Goal: Transaction & Acquisition: Purchase product/service

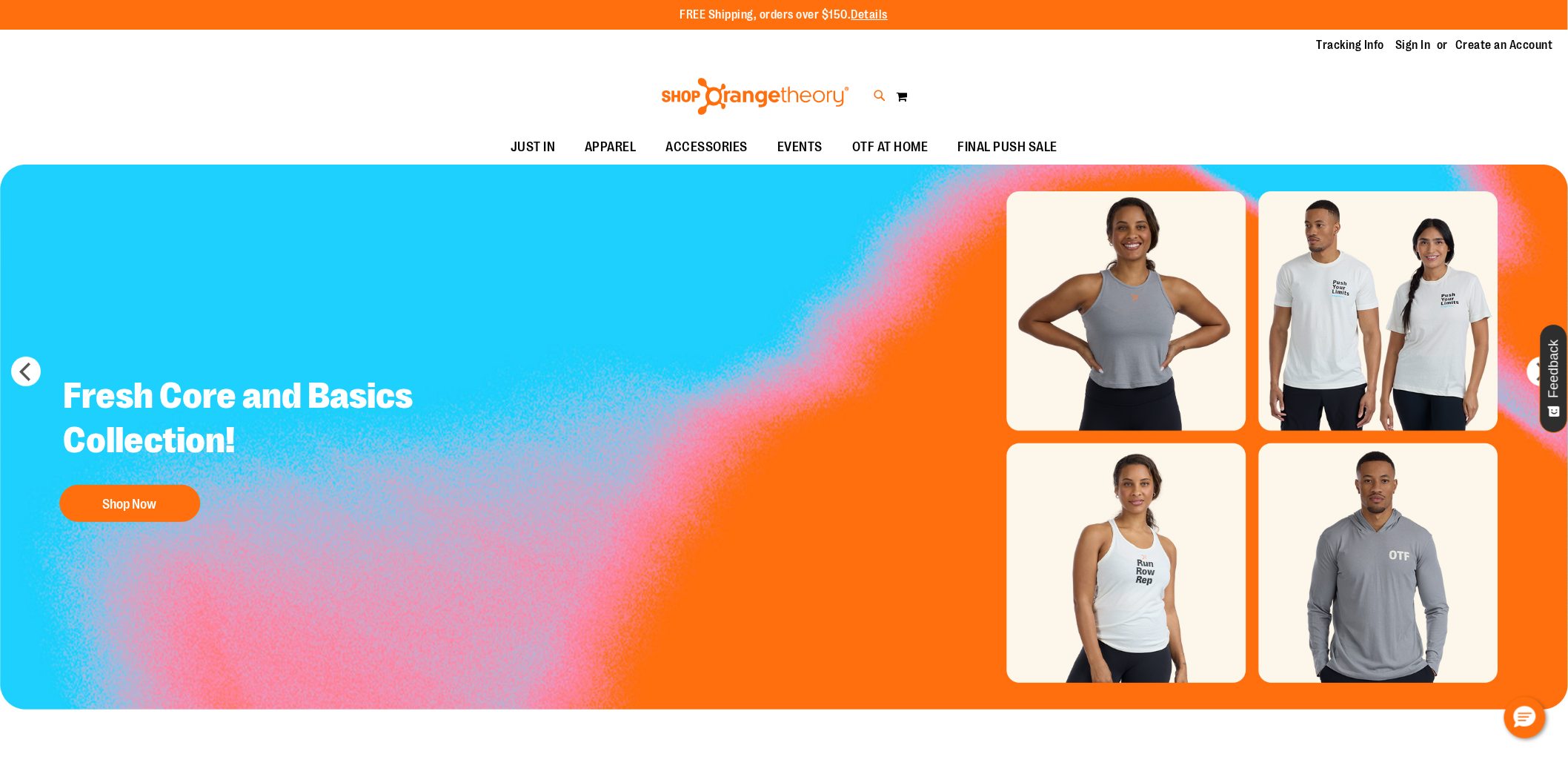
click at [879, 91] on icon at bounding box center [880, 96] width 13 height 17
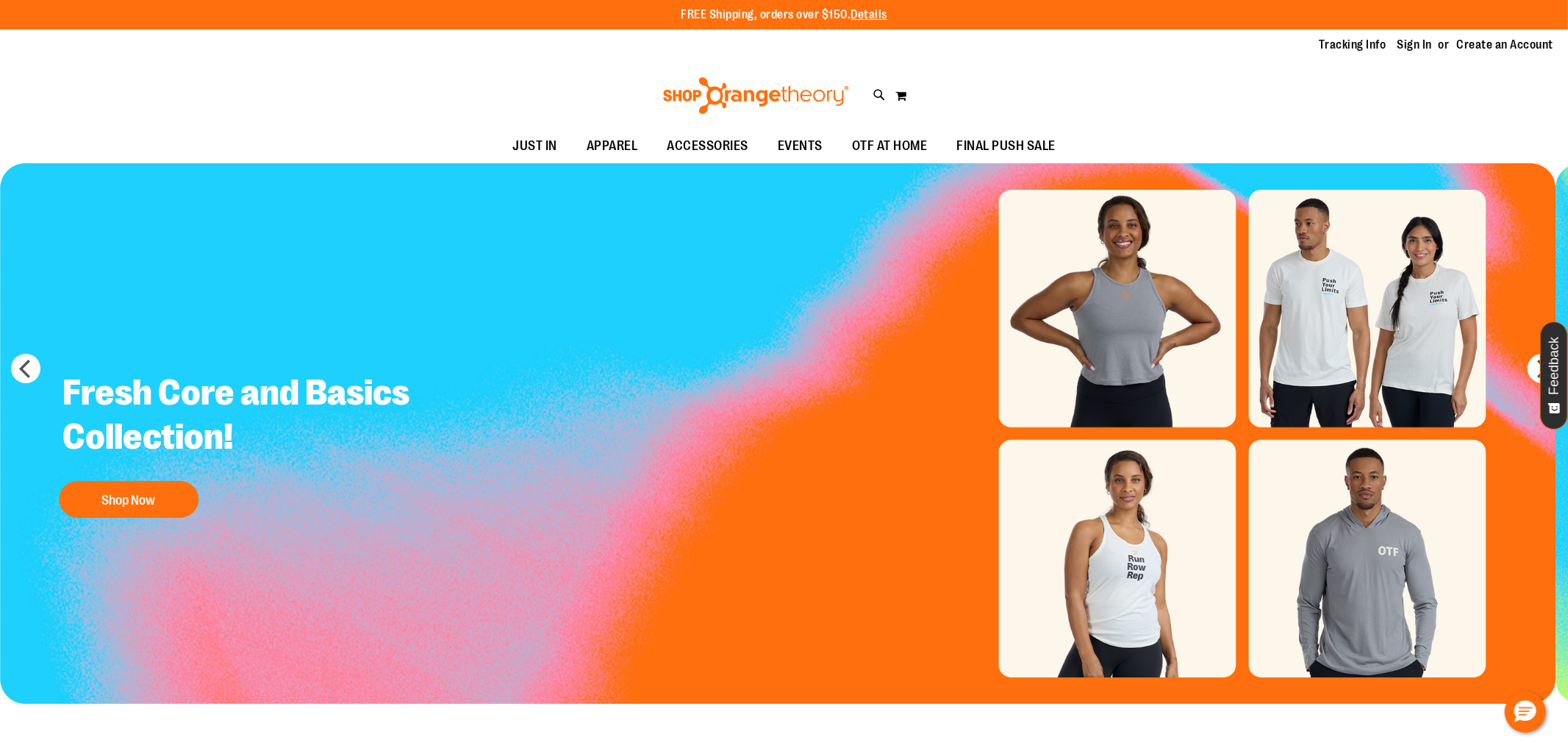
type input "**********"
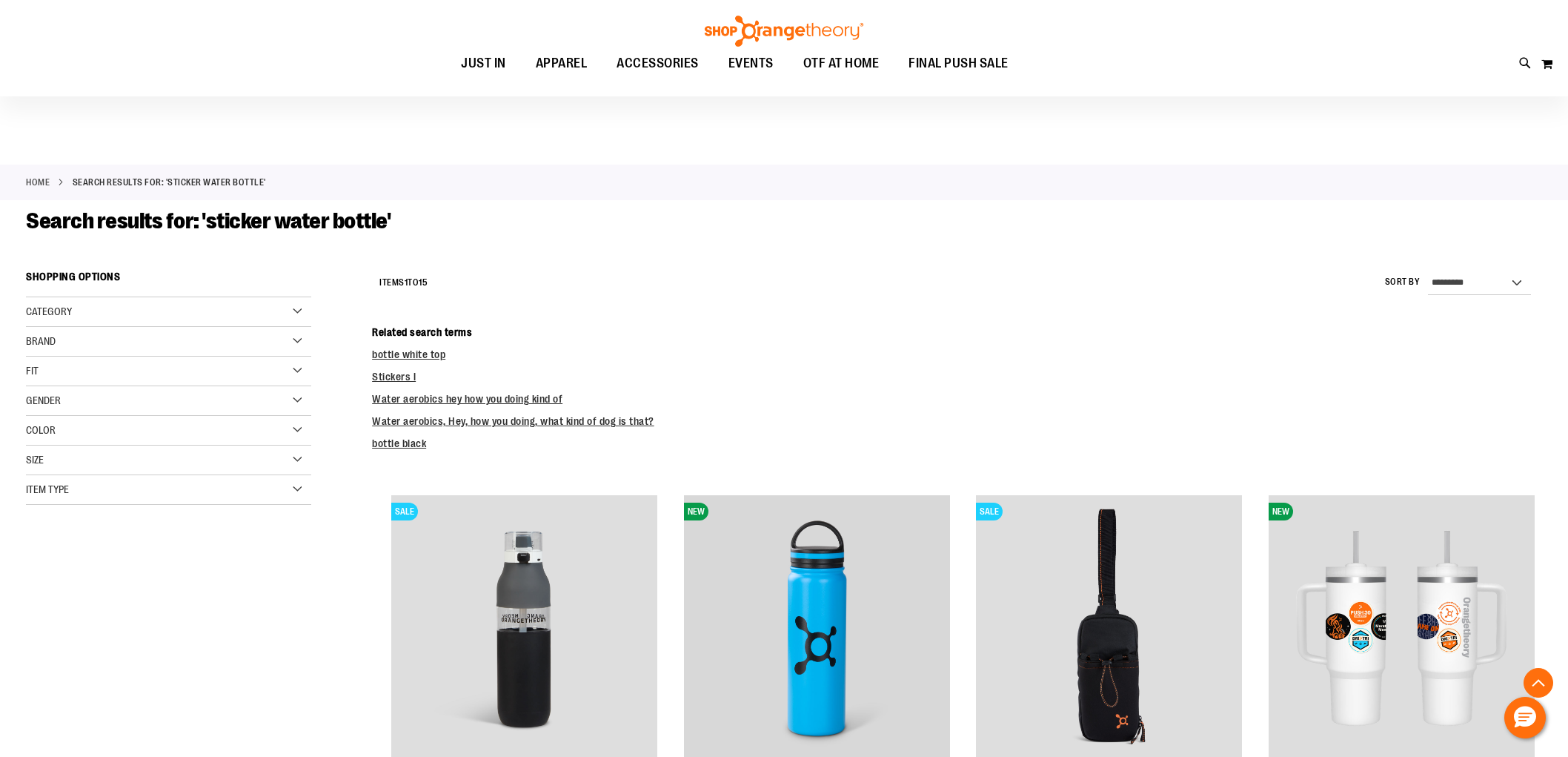
scroll to position [749, 0]
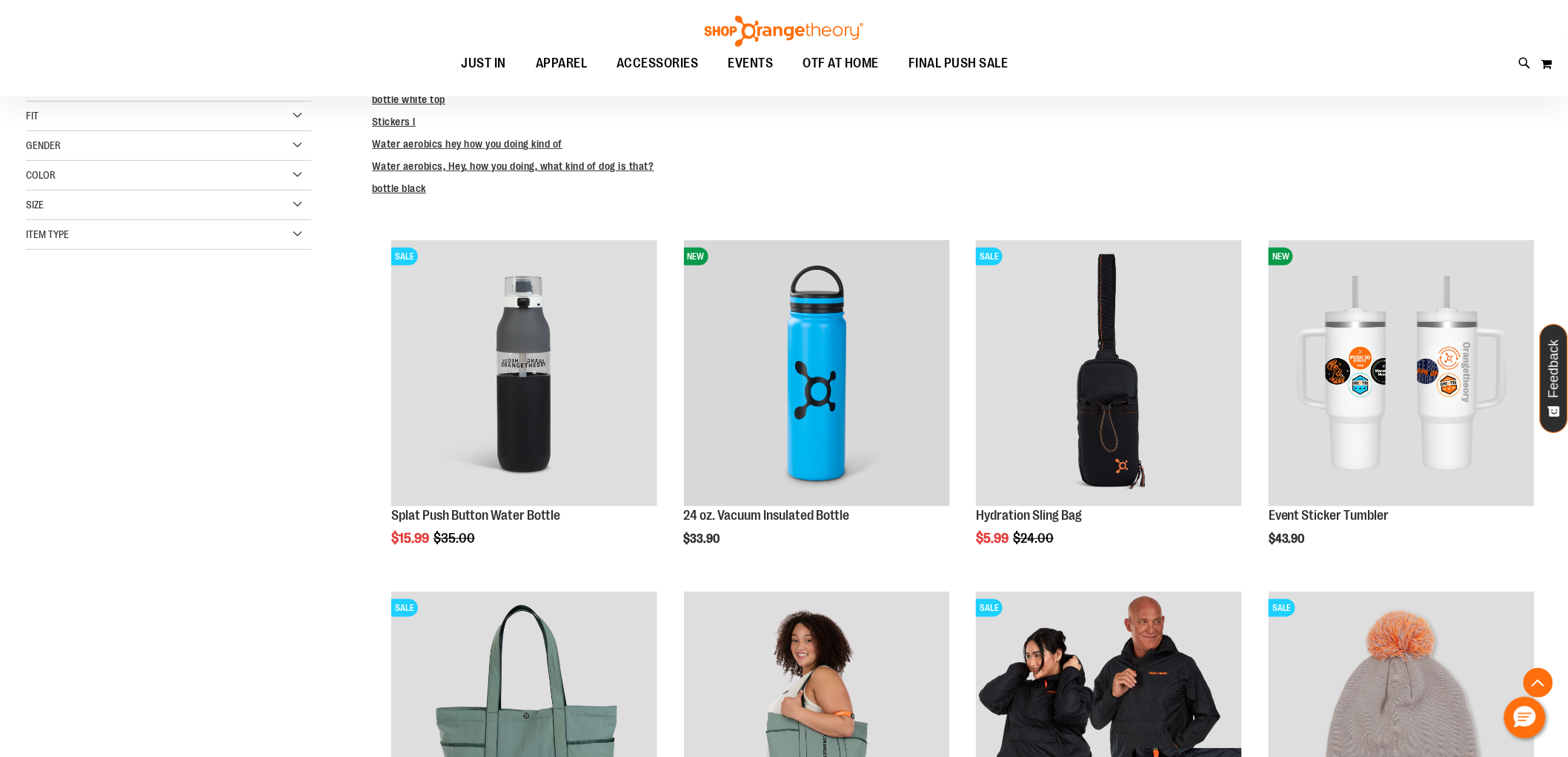
scroll to position [247, 0]
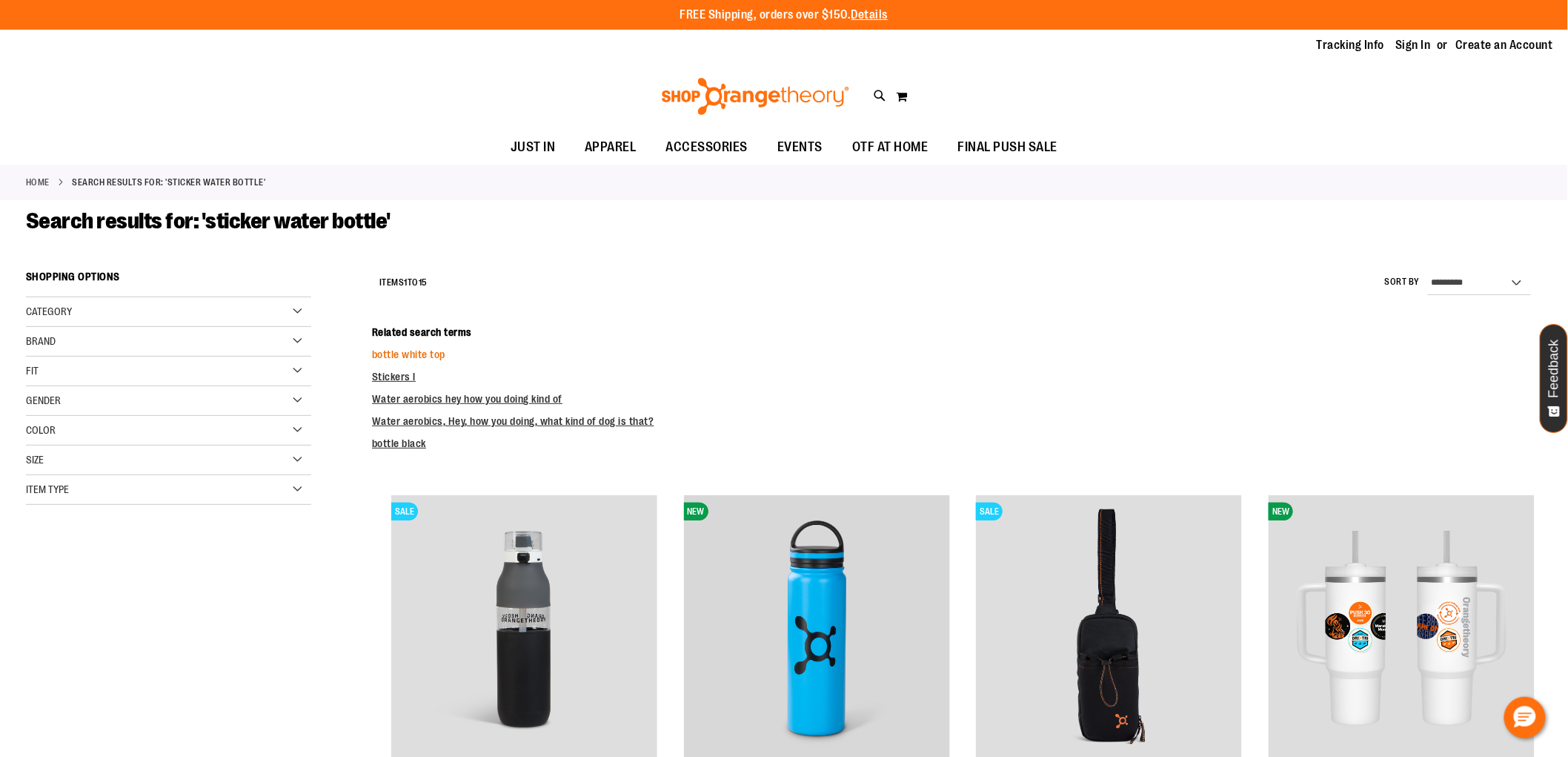
click at [410, 350] on link "bottle white top" at bounding box center [408, 353] width 73 height 12
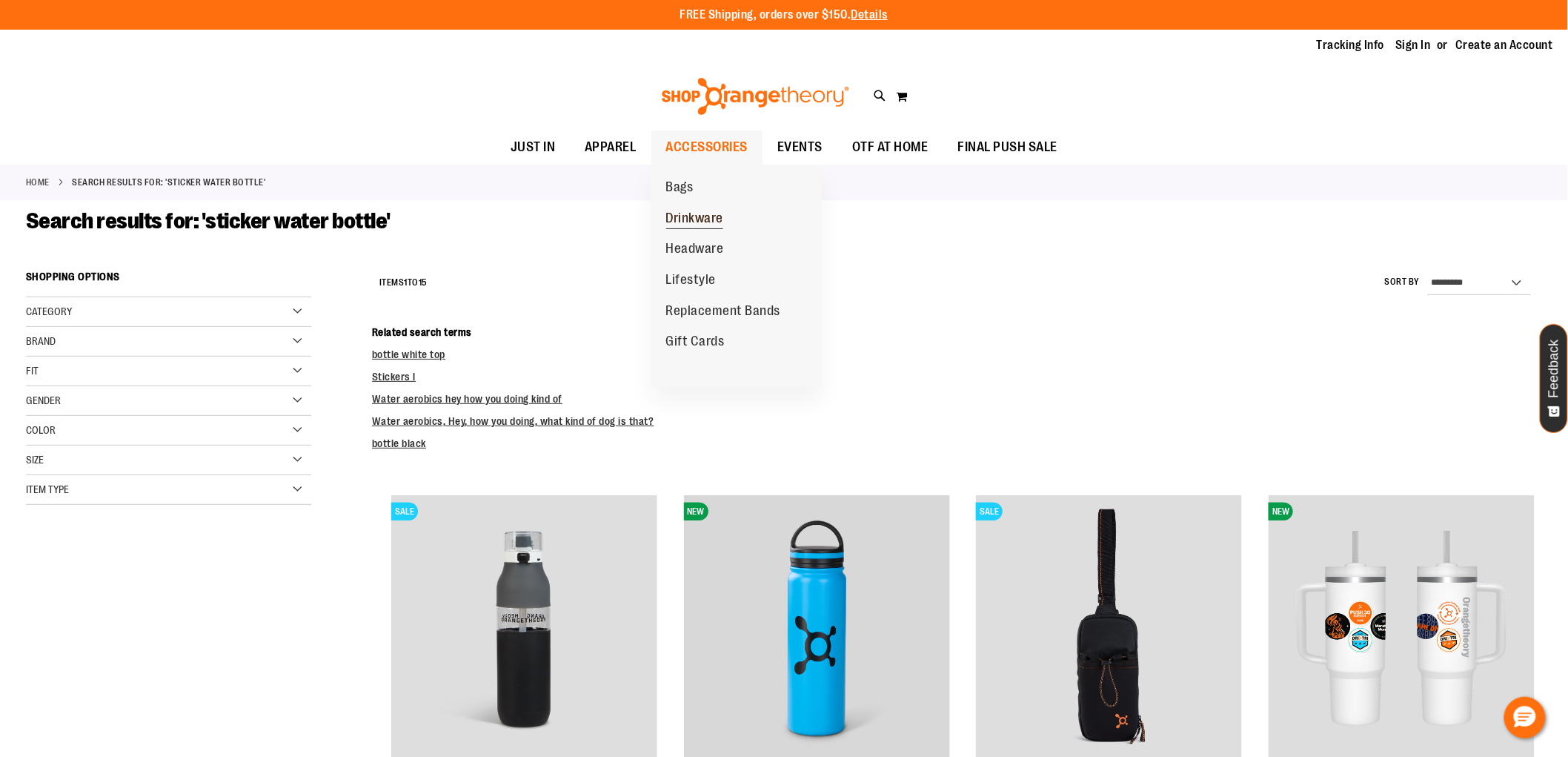
click at [702, 216] on span "Drinkware" at bounding box center [695, 220] width 58 height 18
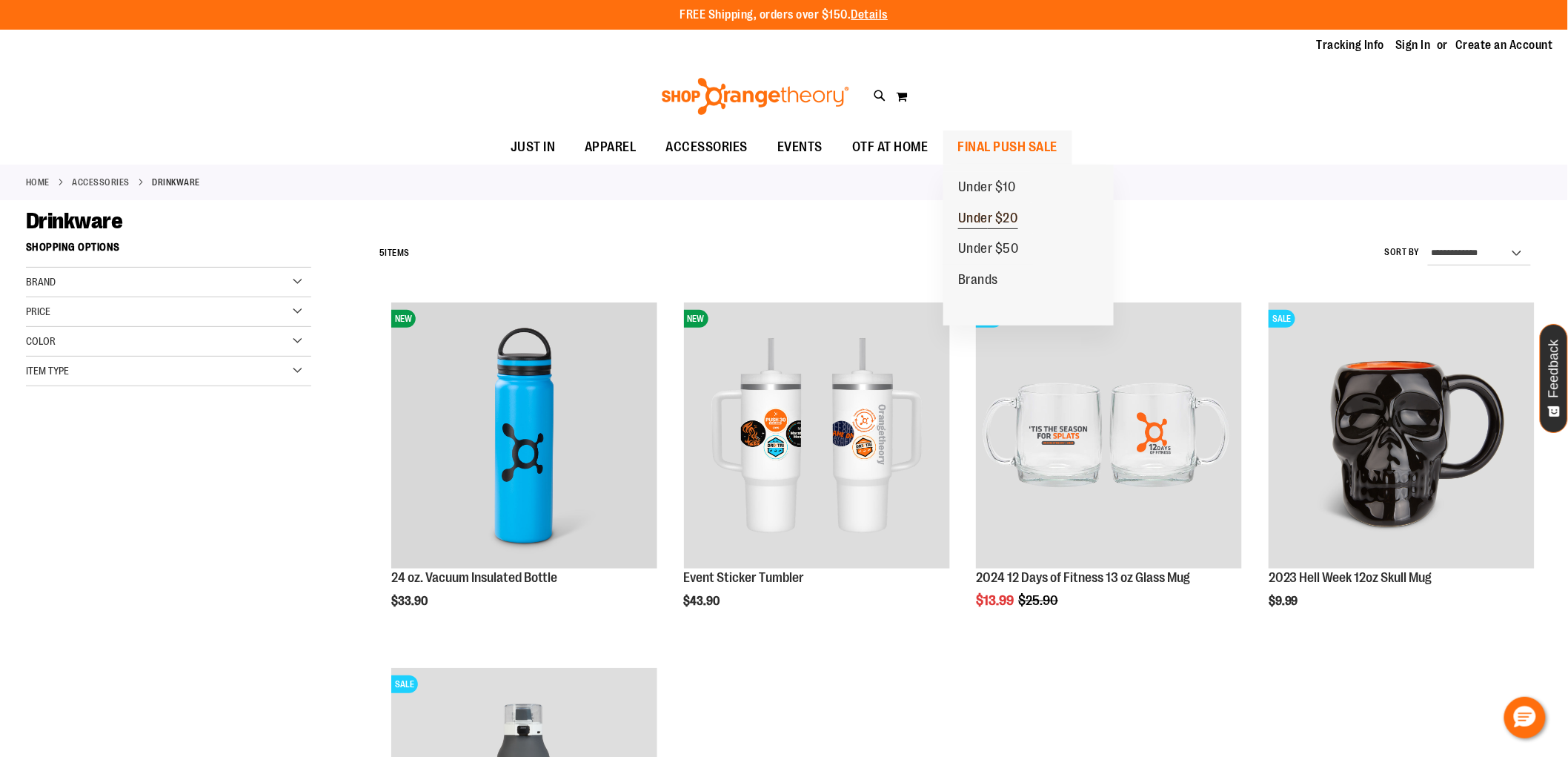
click at [1000, 211] on span "Under $20" at bounding box center [989, 220] width 60 height 18
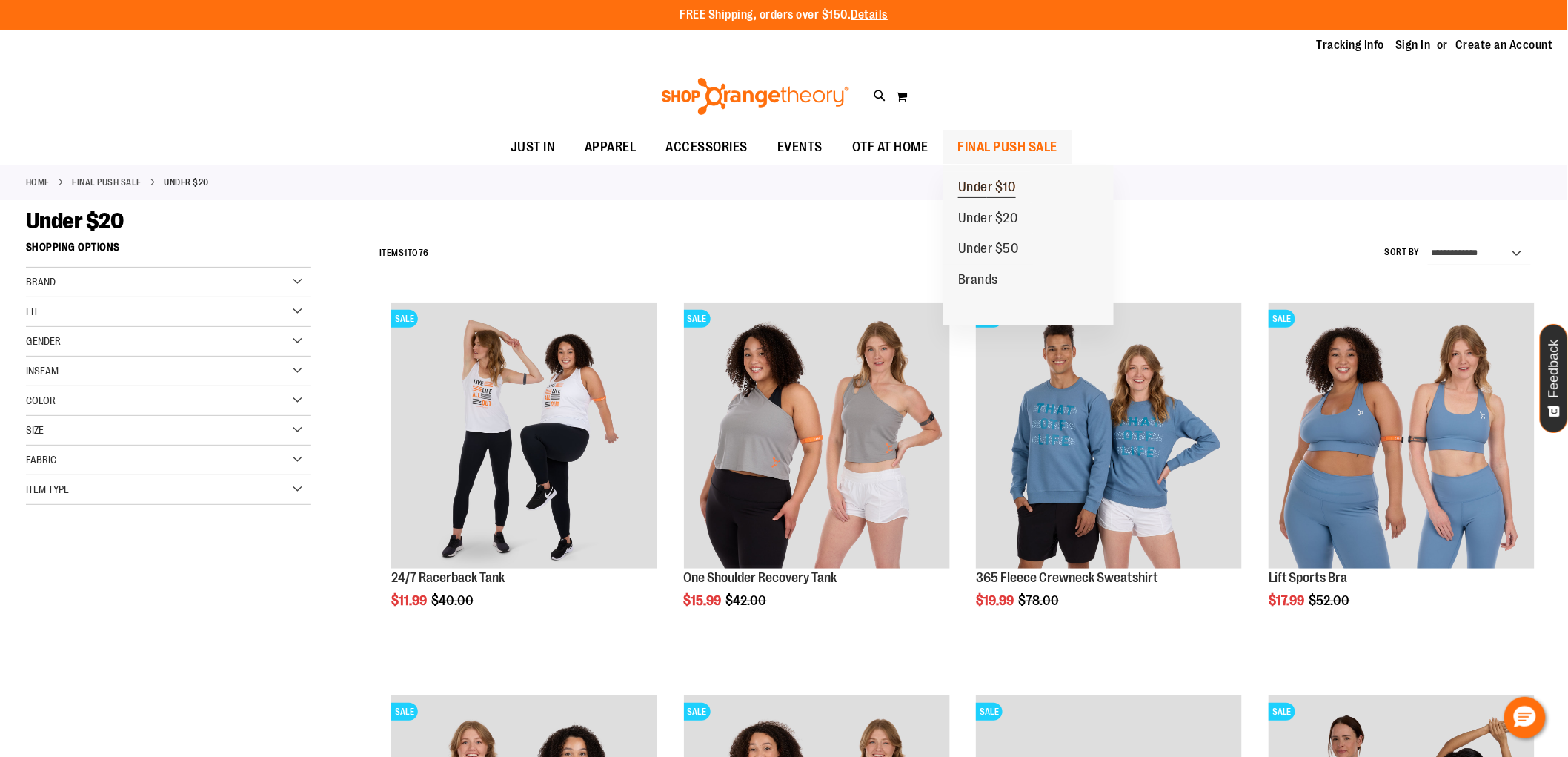
click at [1012, 188] on span "Under $10" at bounding box center [987, 189] width 58 height 18
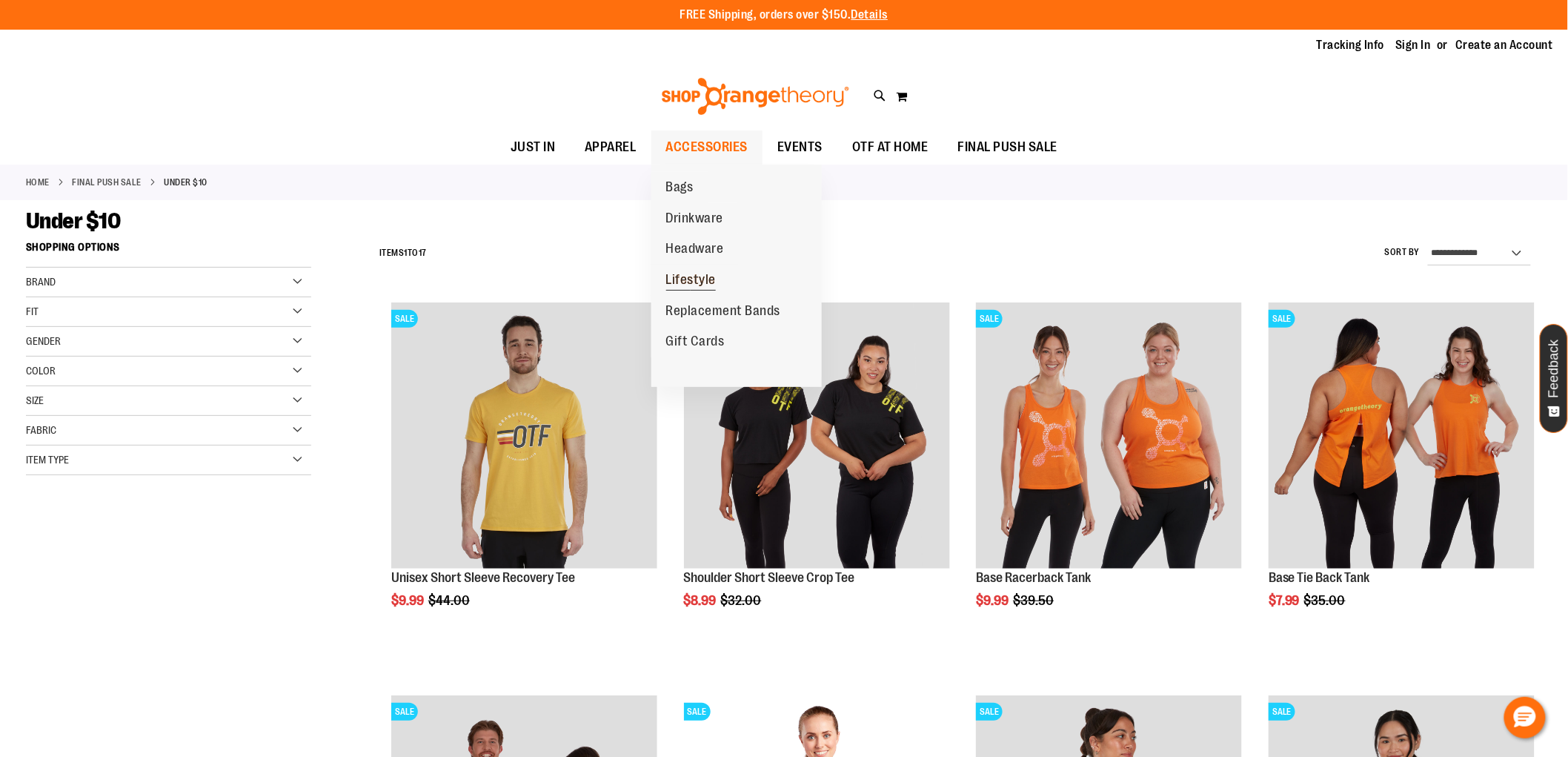
click at [695, 283] on span "Lifestyle" at bounding box center [691, 281] width 50 height 18
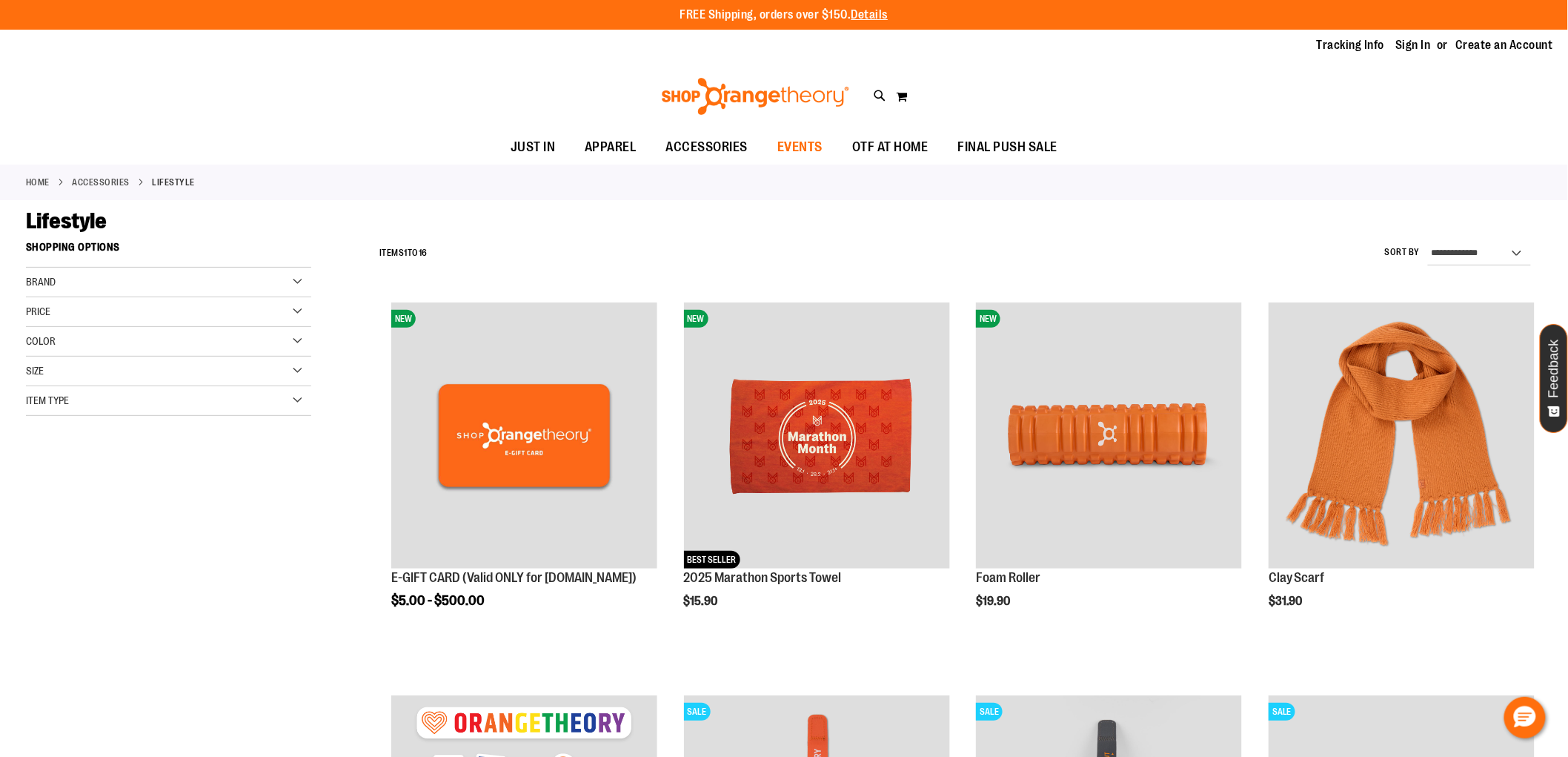
click at [804, 143] on span "EVENTS" at bounding box center [799, 146] width 45 height 33
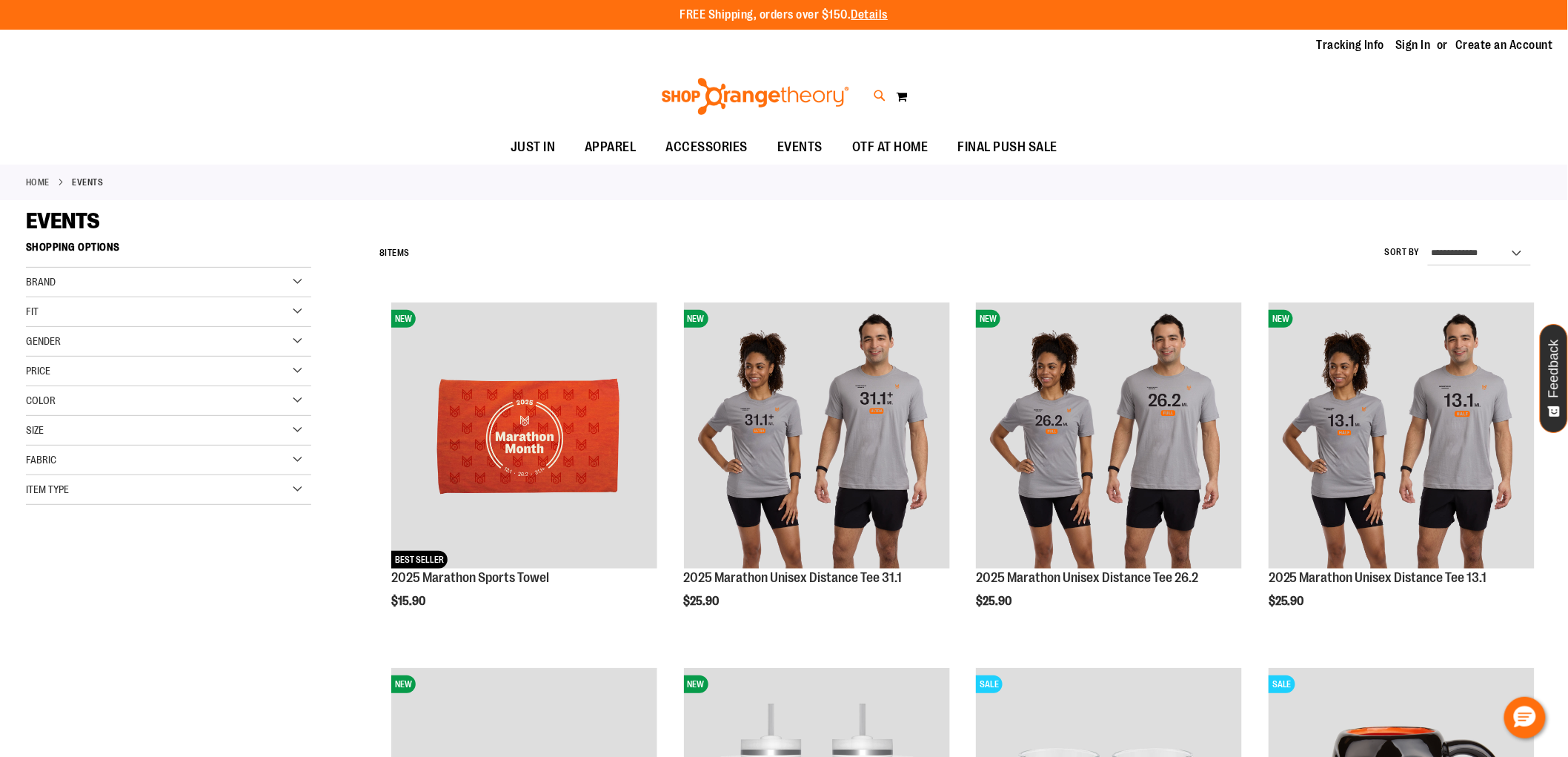
click at [881, 92] on icon at bounding box center [880, 96] width 13 height 17
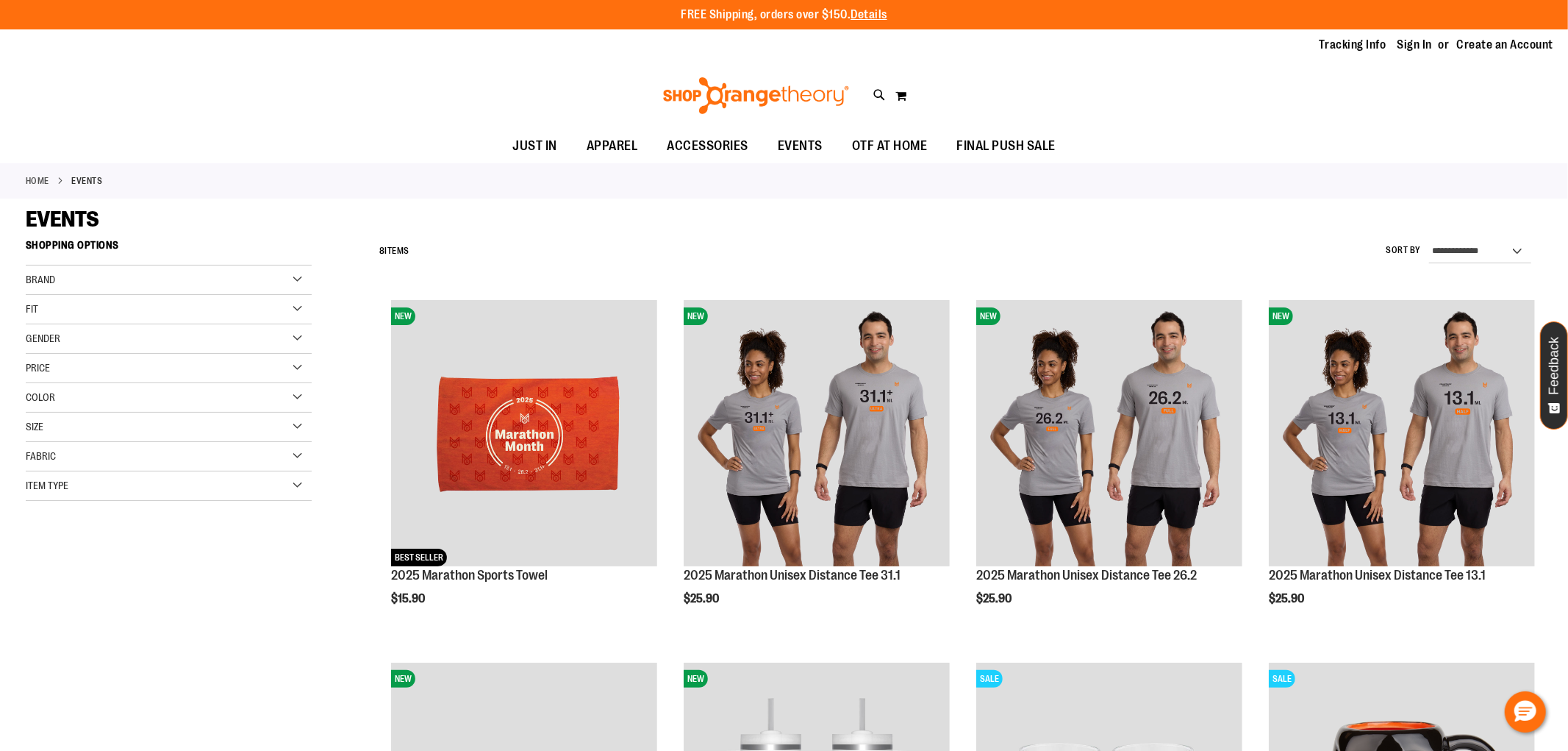
click at [1383, 79] on button "submit" at bounding box center [1381, 84] width 44 height 44
type input "**********"
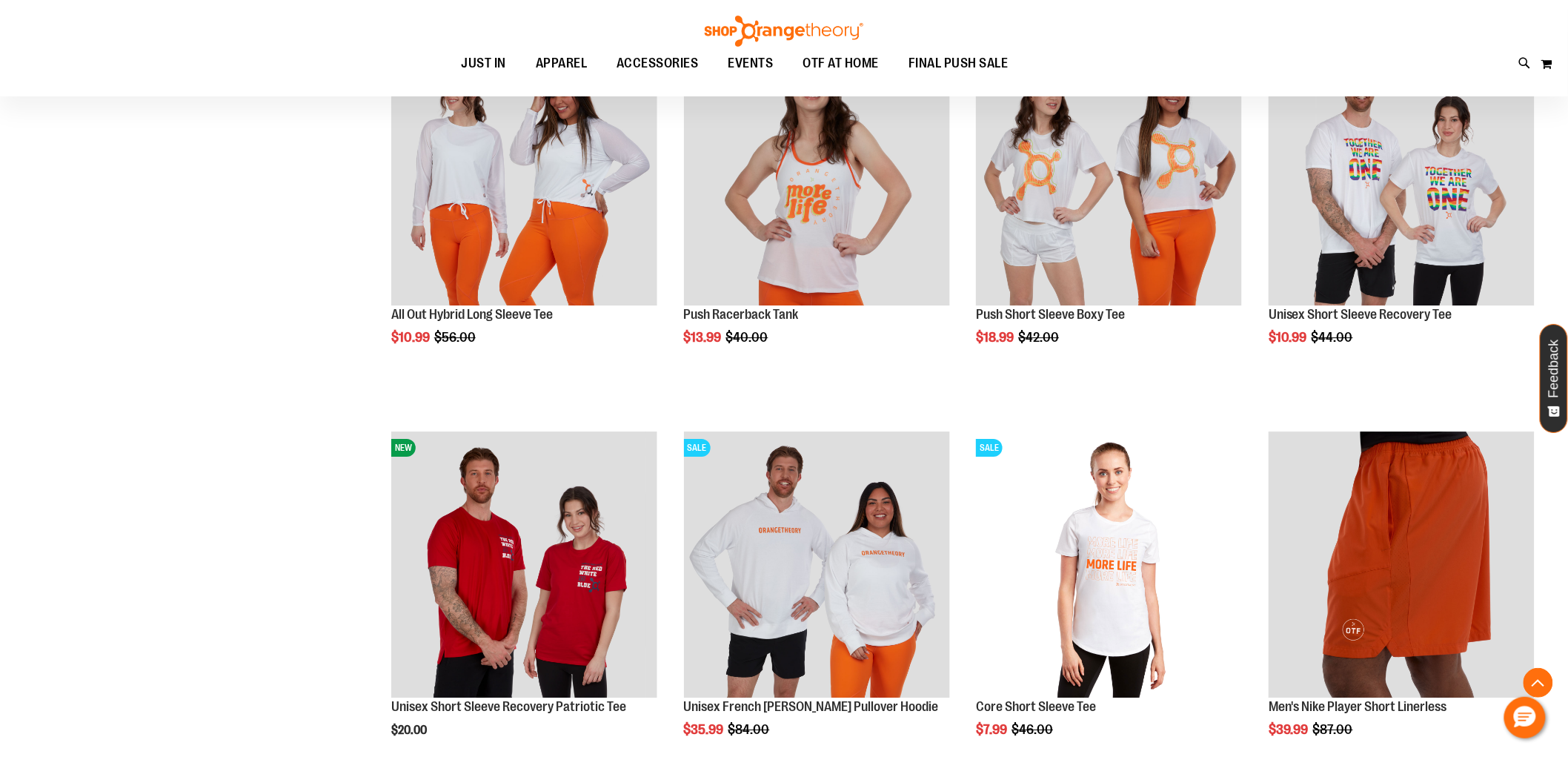
scroll to position [1729, 0]
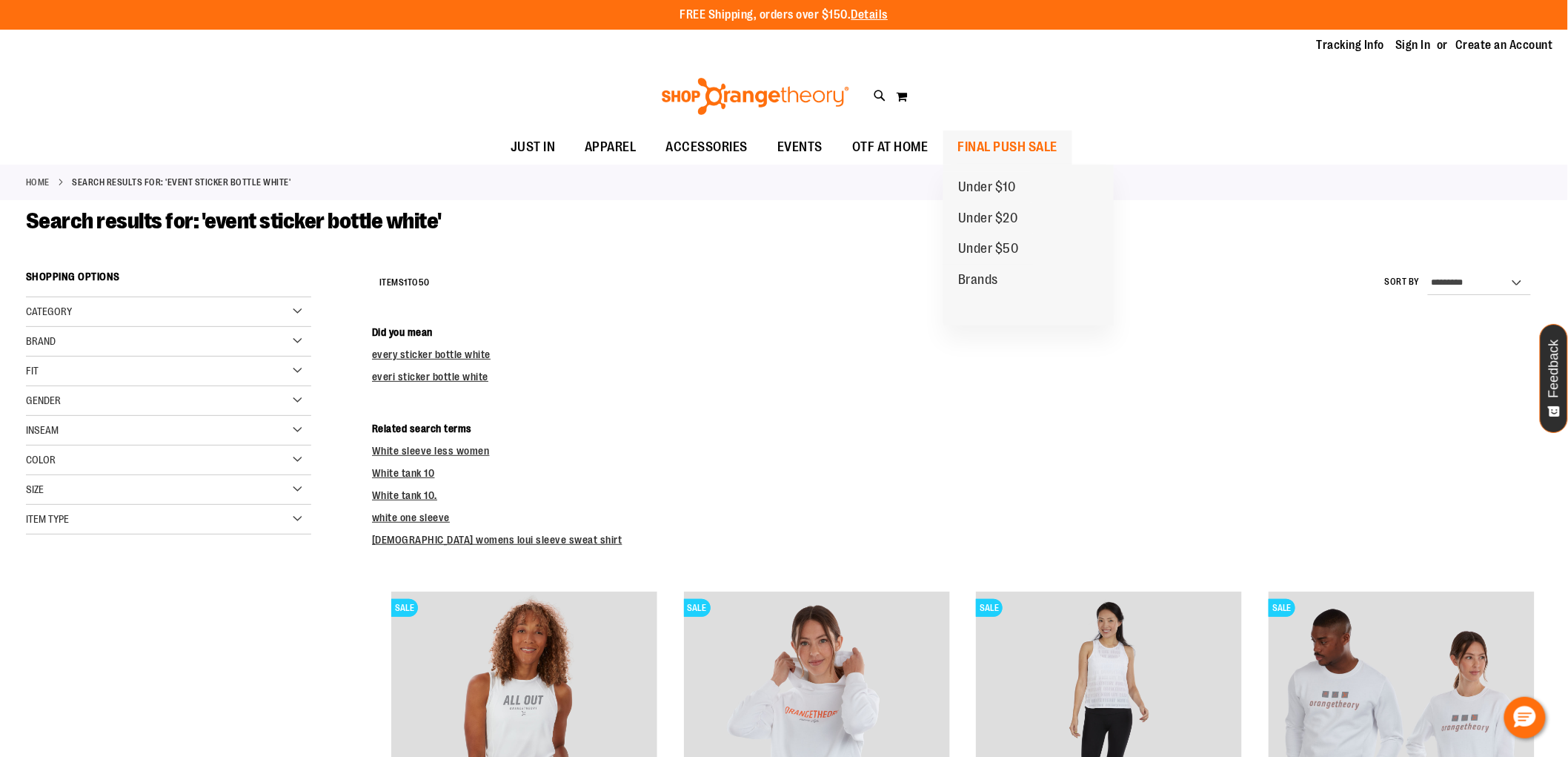
click at [988, 139] on span "FINAL PUSH SALE" at bounding box center [1008, 146] width 100 height 33
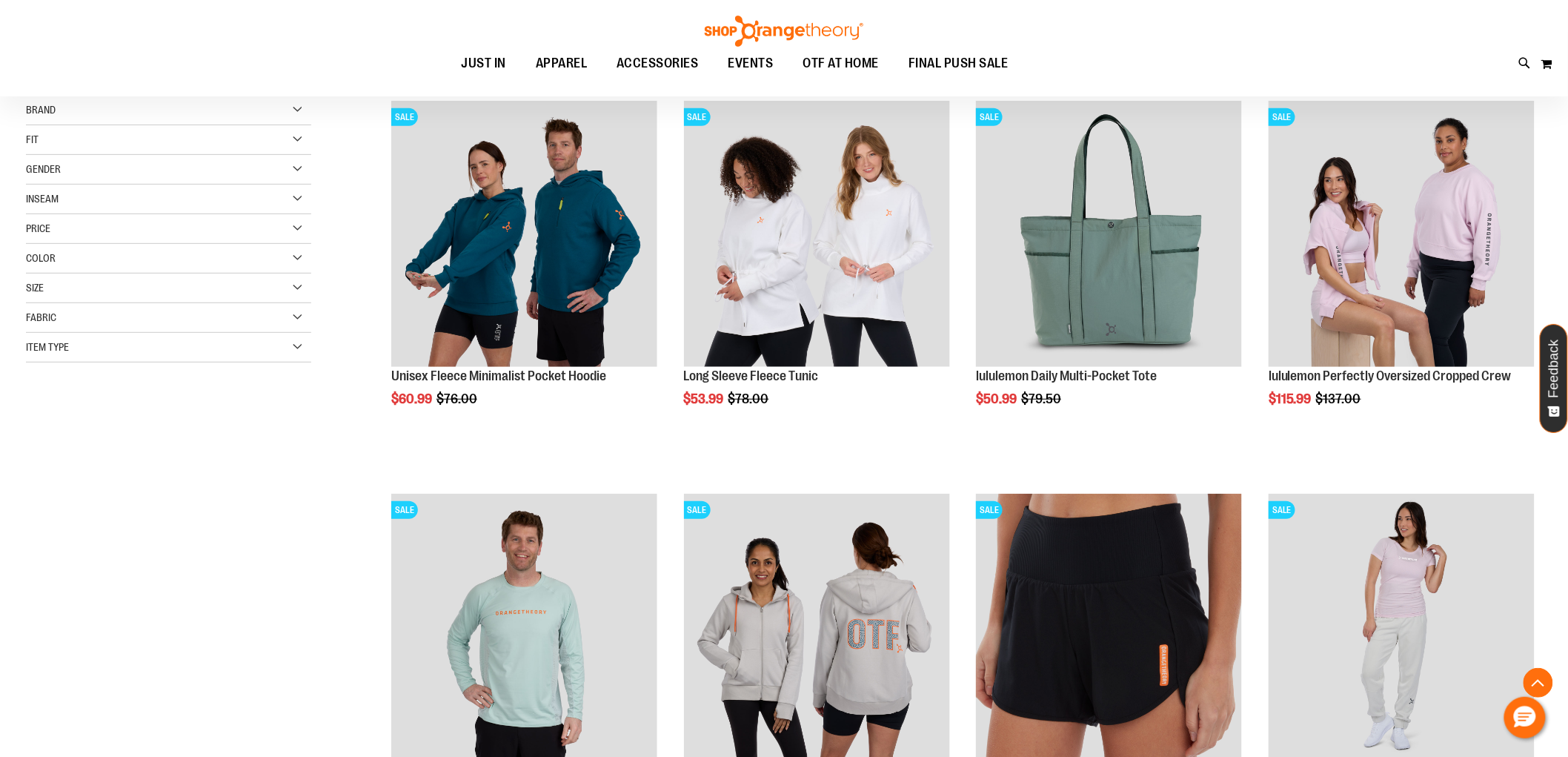
scroll to position [247, 0]
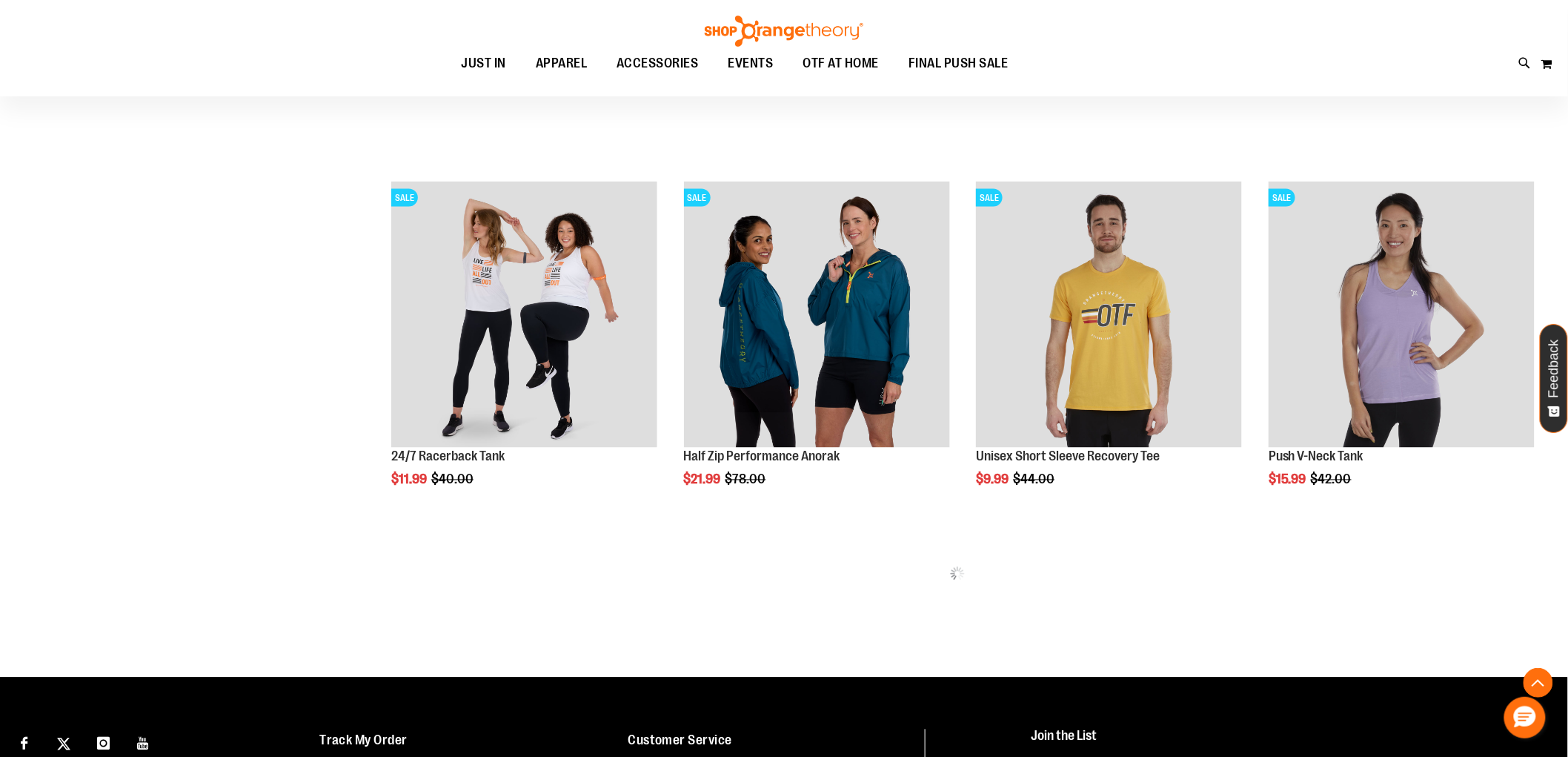
scroll to position [1103, 0]
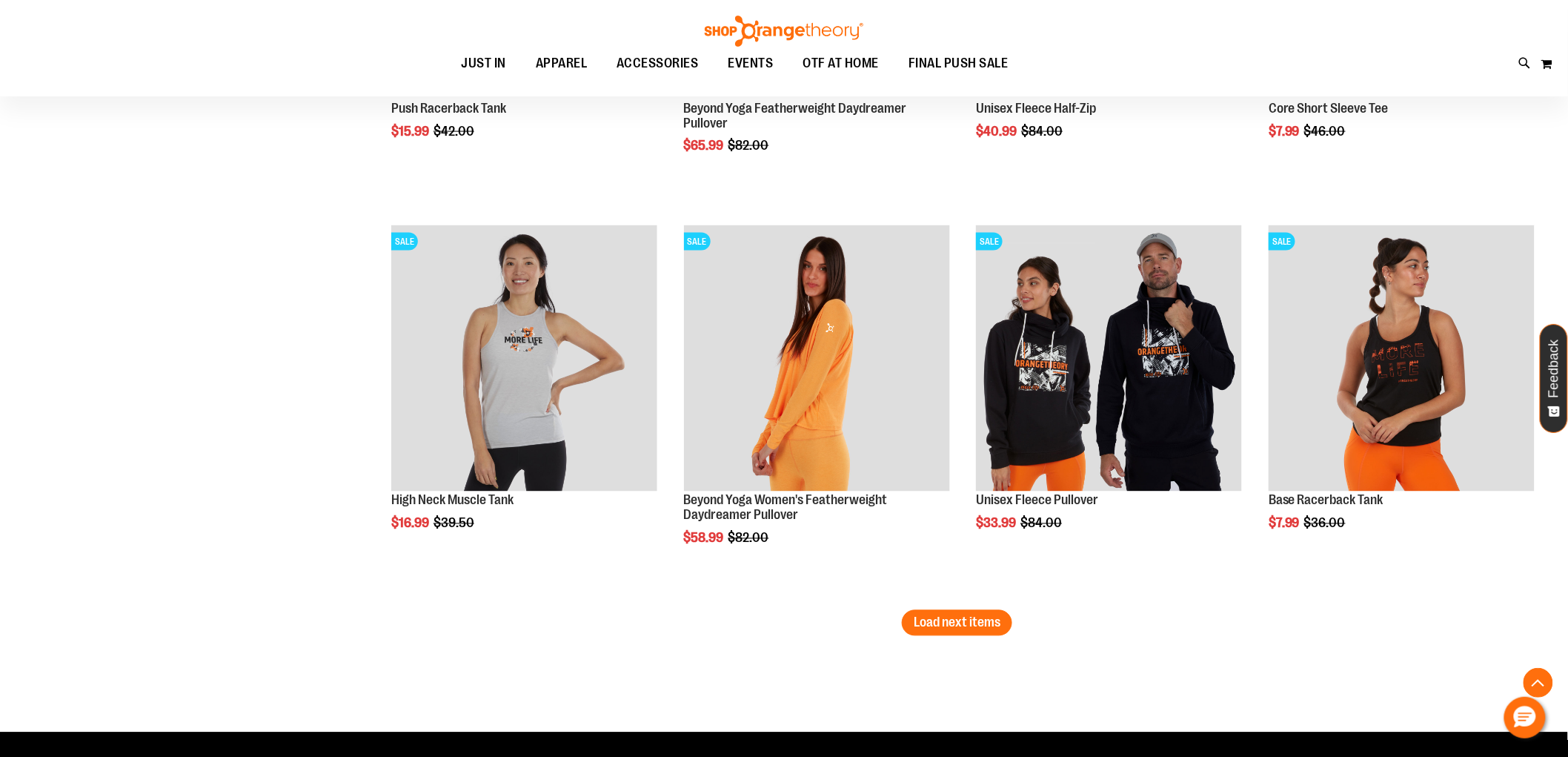
scroll to position [3243, 0]
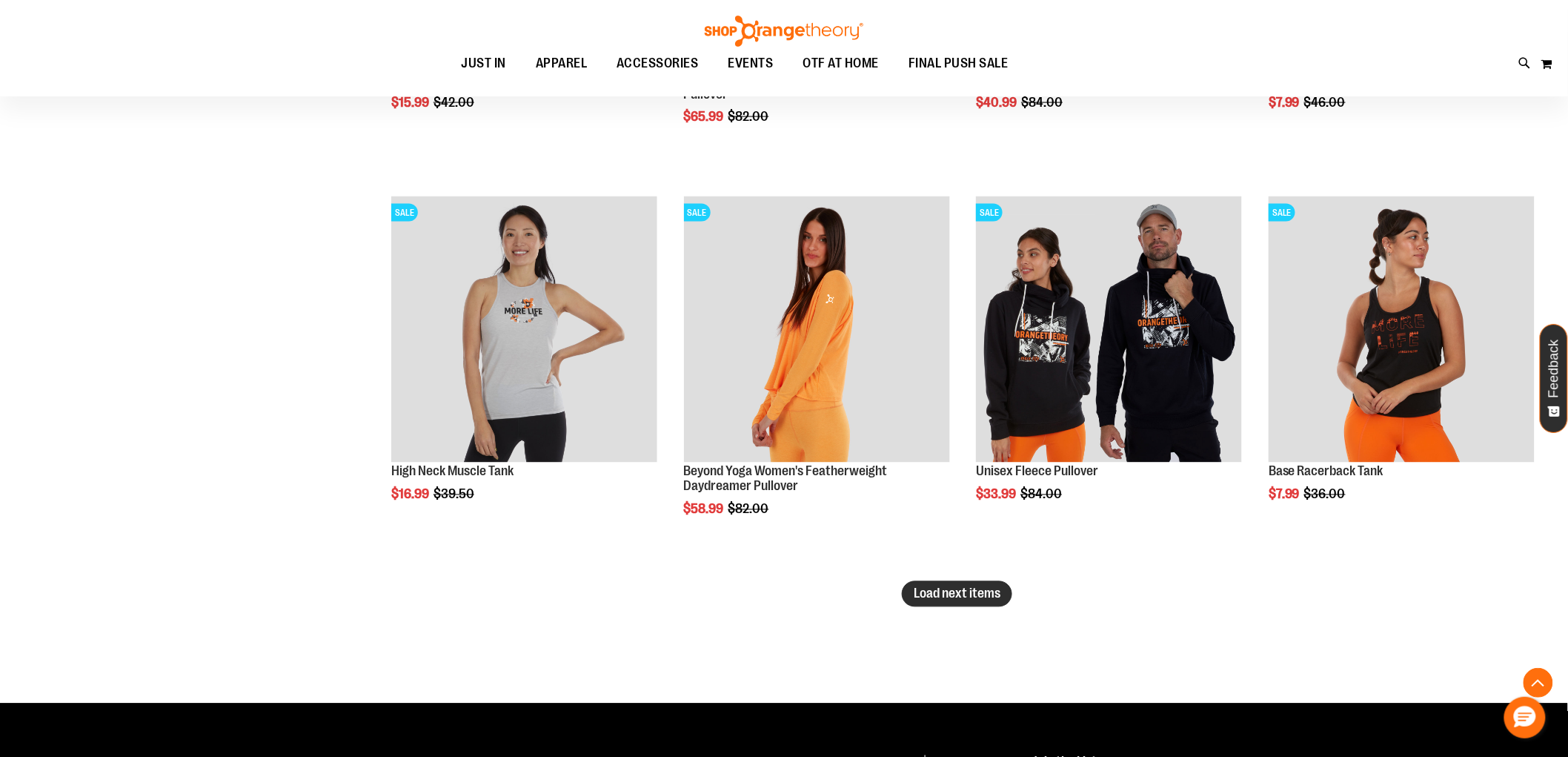
click at [975, 601] on span "Load next items" at bounding box center [957, 593] width 87 height 15
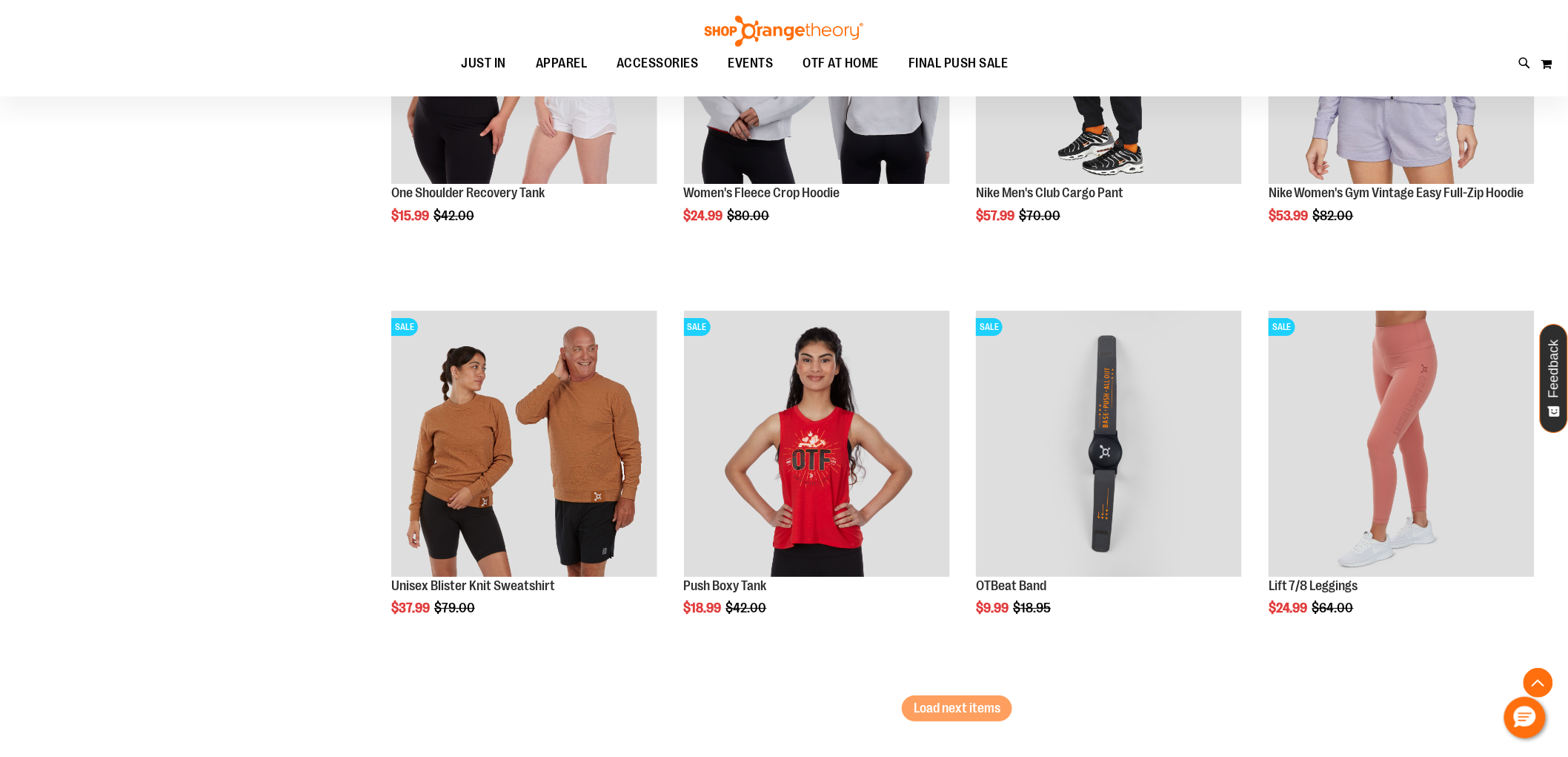
scroll to position [4396, 0]
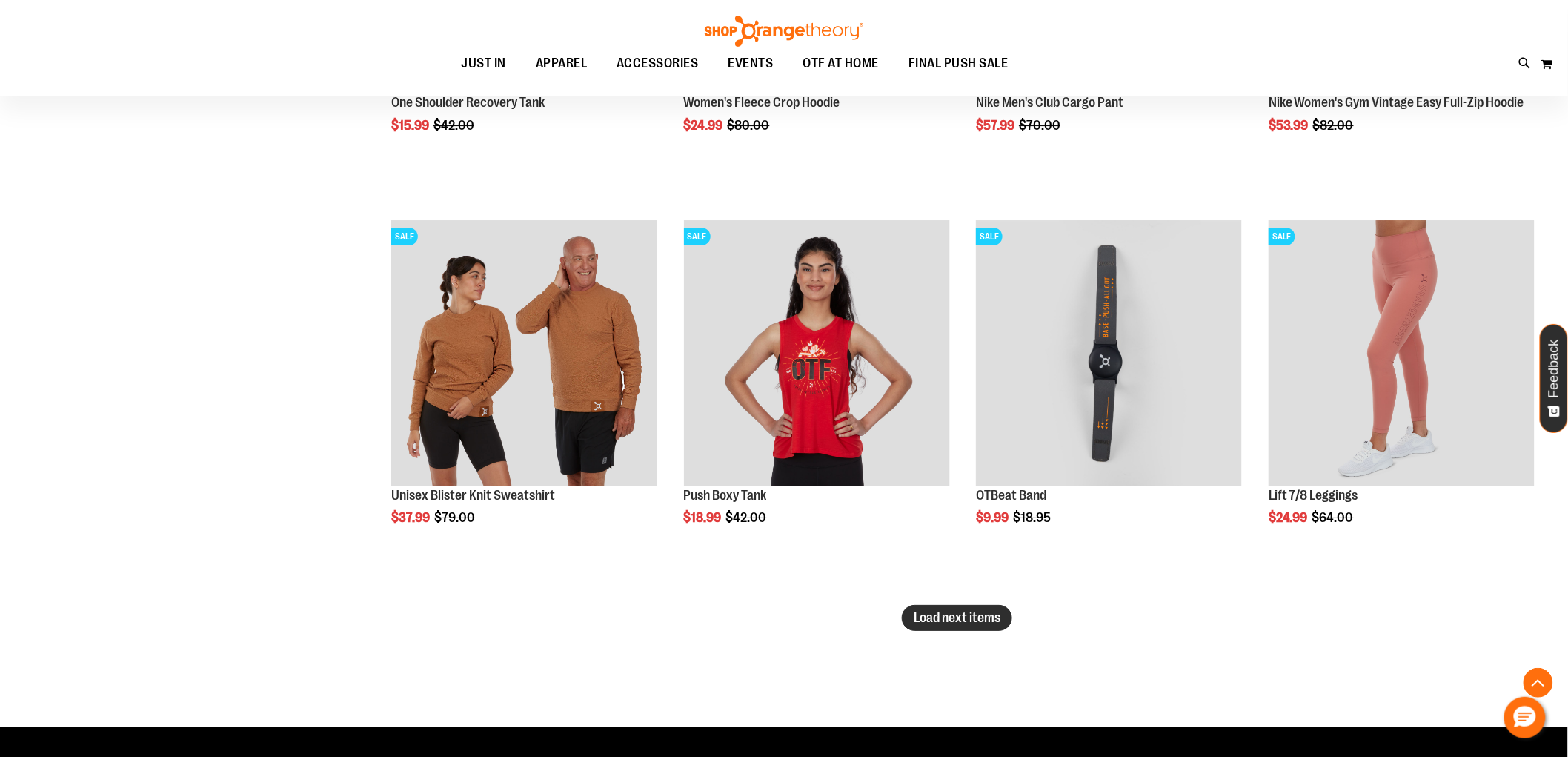
click at [969, 612] on span "Load next items" at bounding box center [957, 617] width 87 height 15
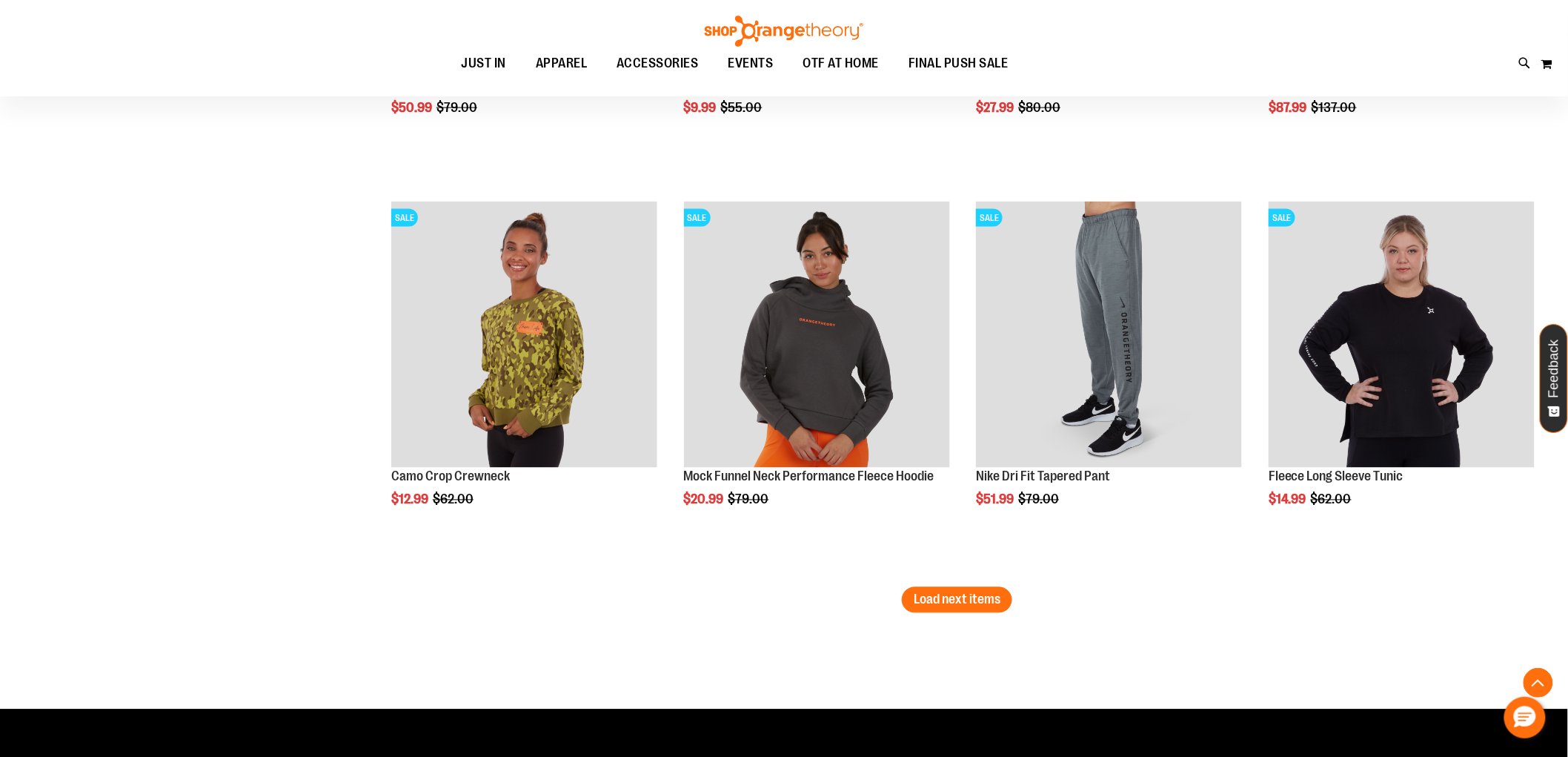
scroll to position [5620, 0]
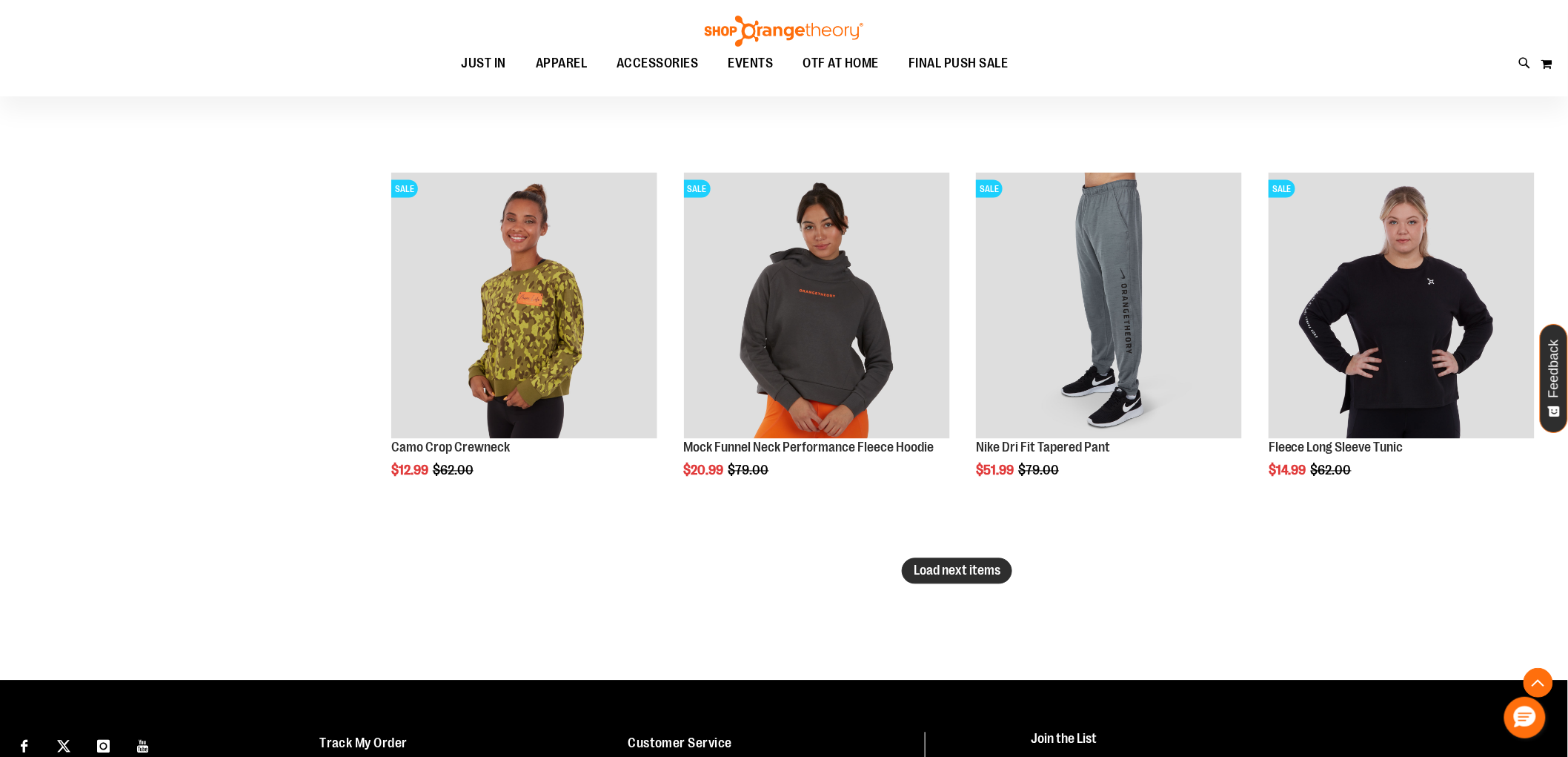
click at [971, 573] on span "Load next items" at bounding box center [957, 570] width 87 height 15
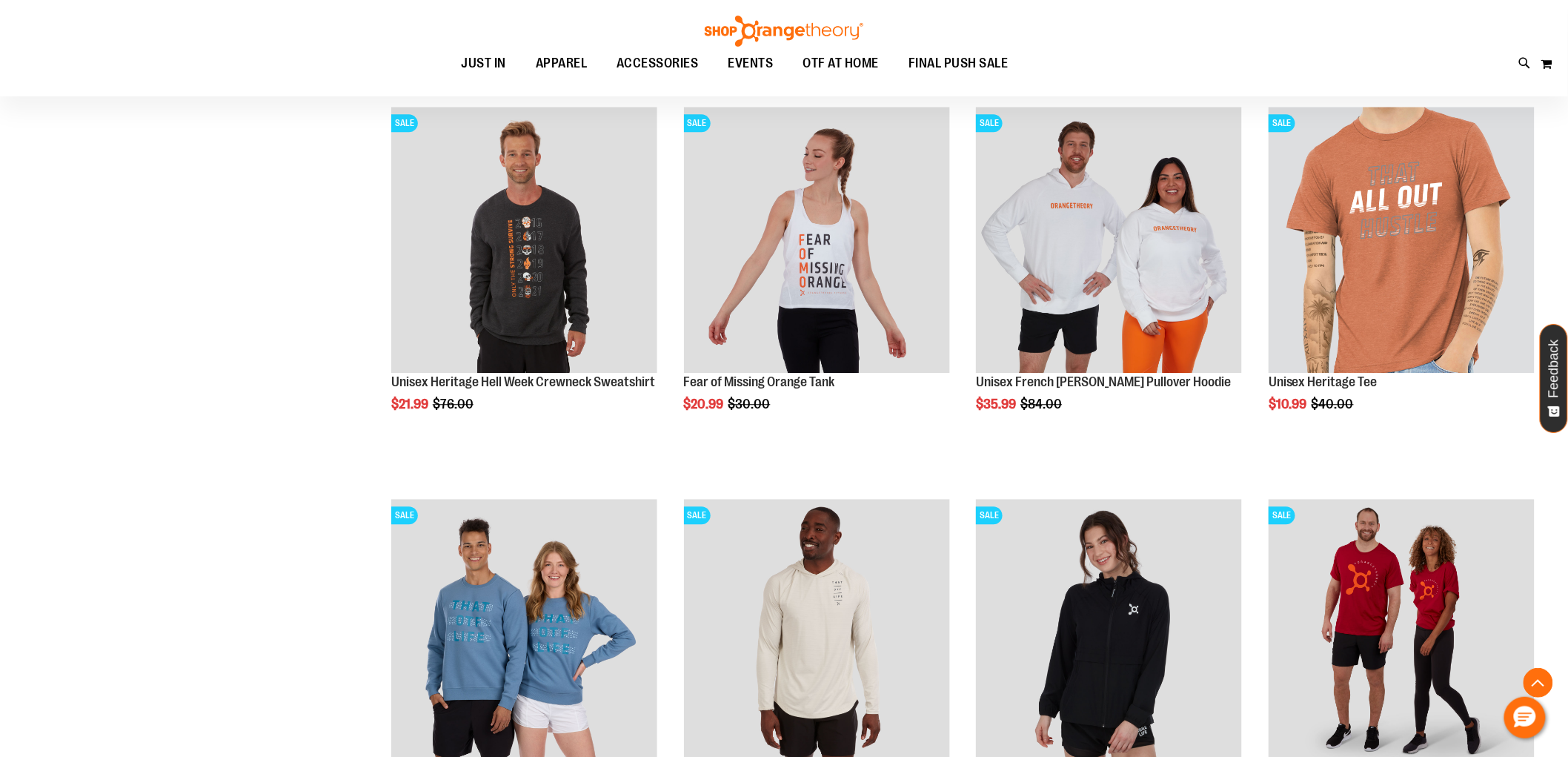
scroll to position [6115, 0]
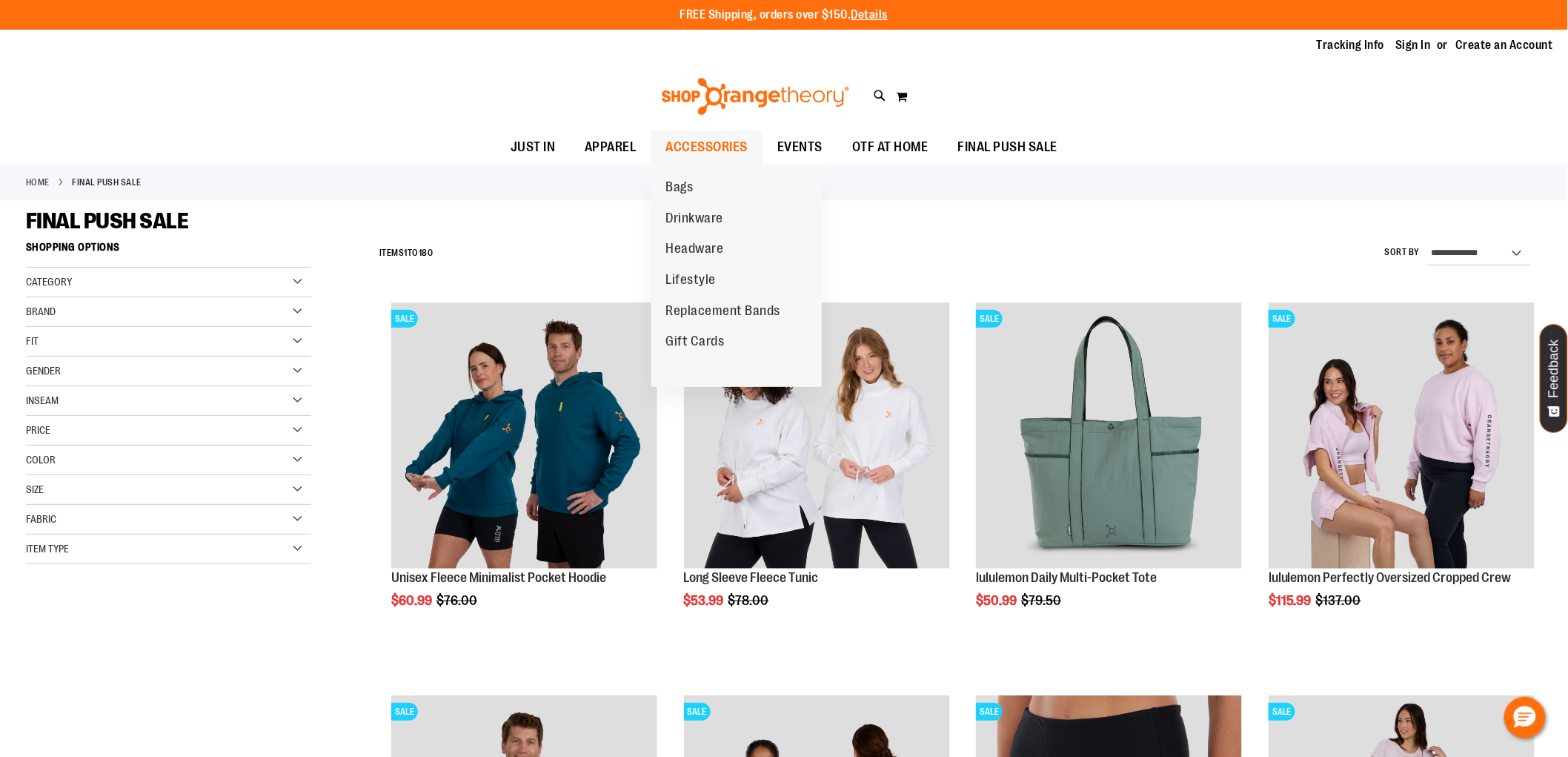
click at [717, 142] on span "ACCESSORIES" at bounding box center [708, 146] width 82 height 33
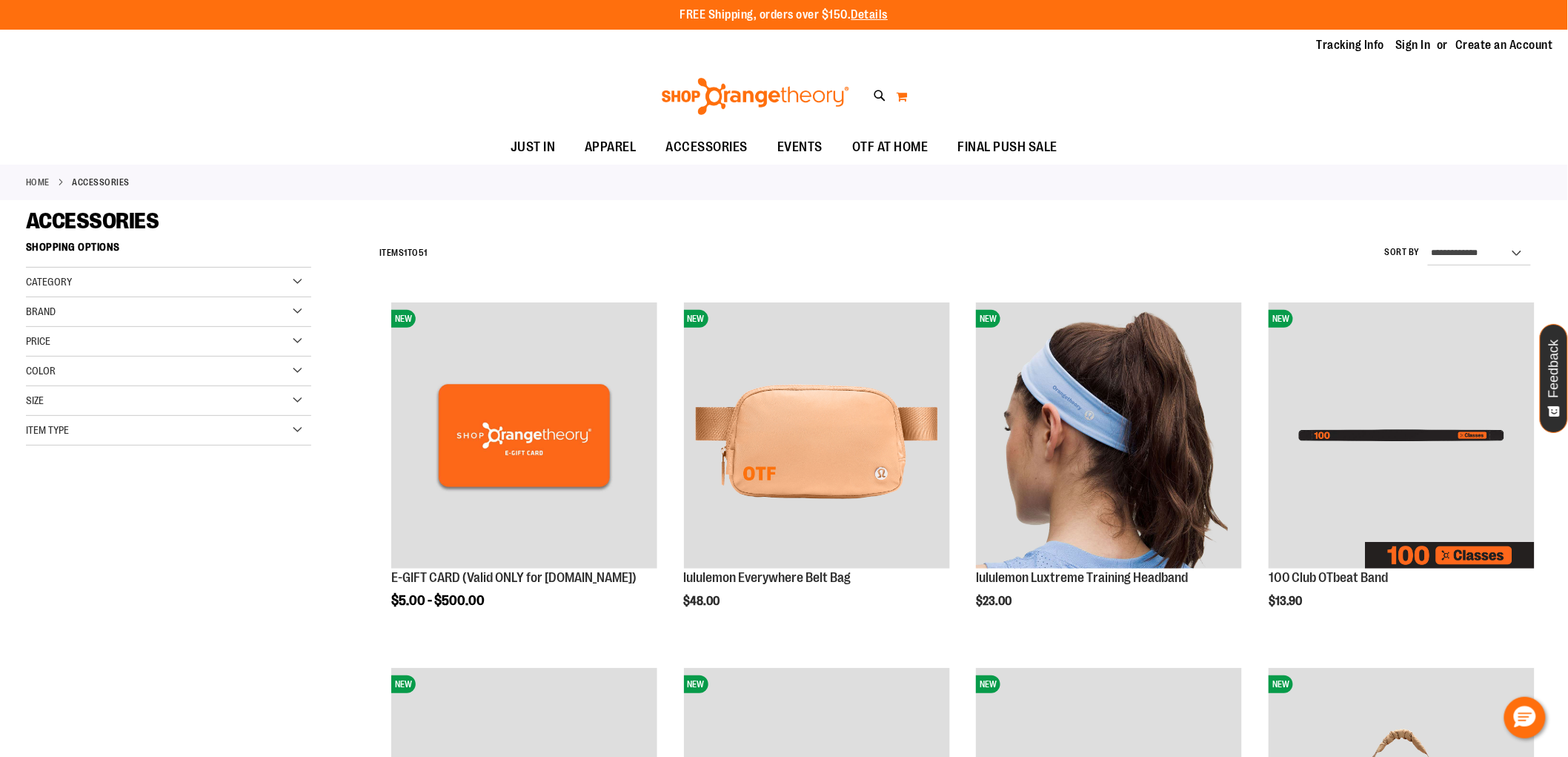
click at [904, 93] on button "My Cart" at bounding box center [903, 96] width 13 height 24
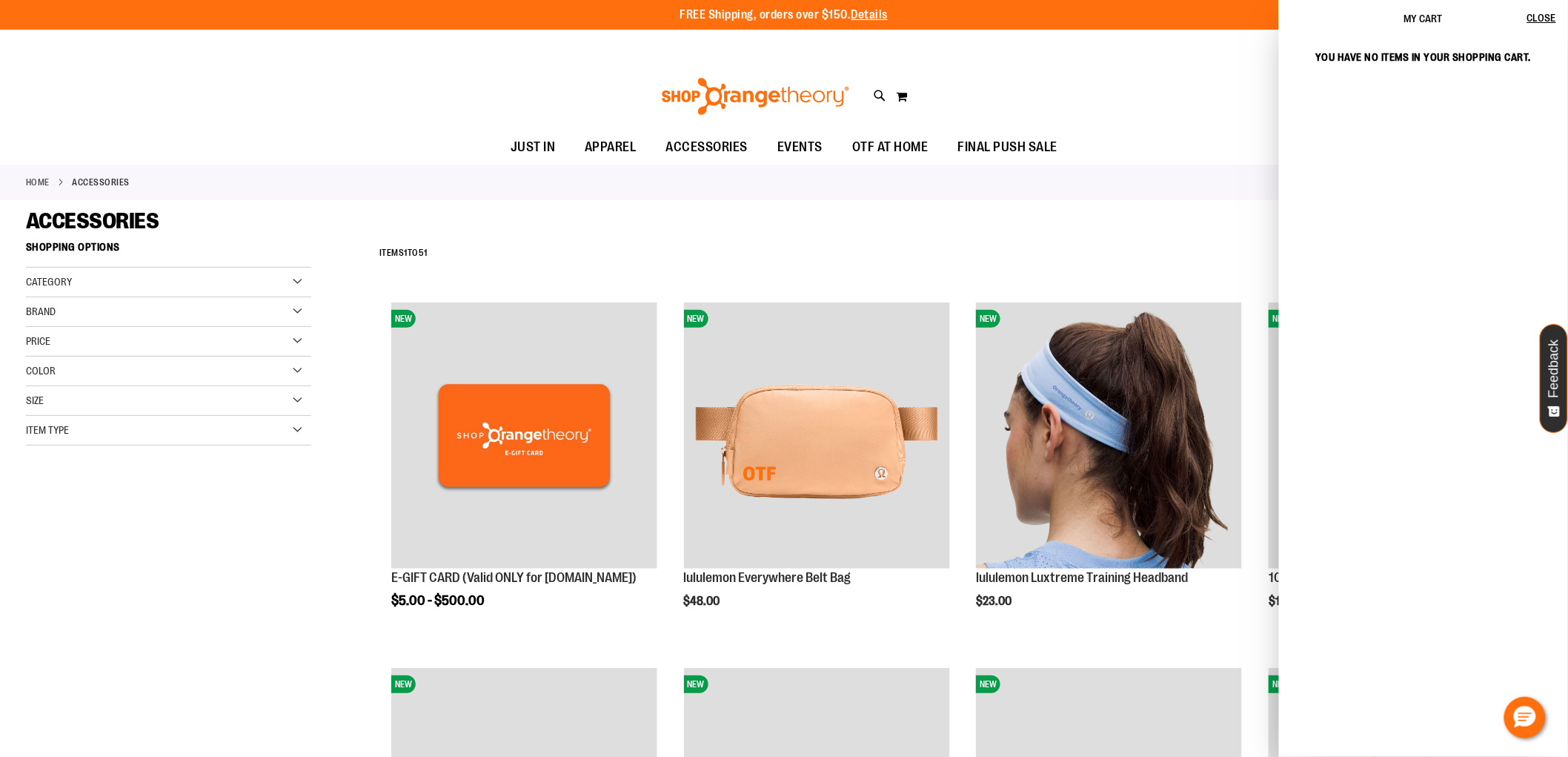
click at [1061, 81] on div "Toggle Nav Search Popular Suggestions Advanced Search" at bounding box center [784, 96] width 1568 height 68
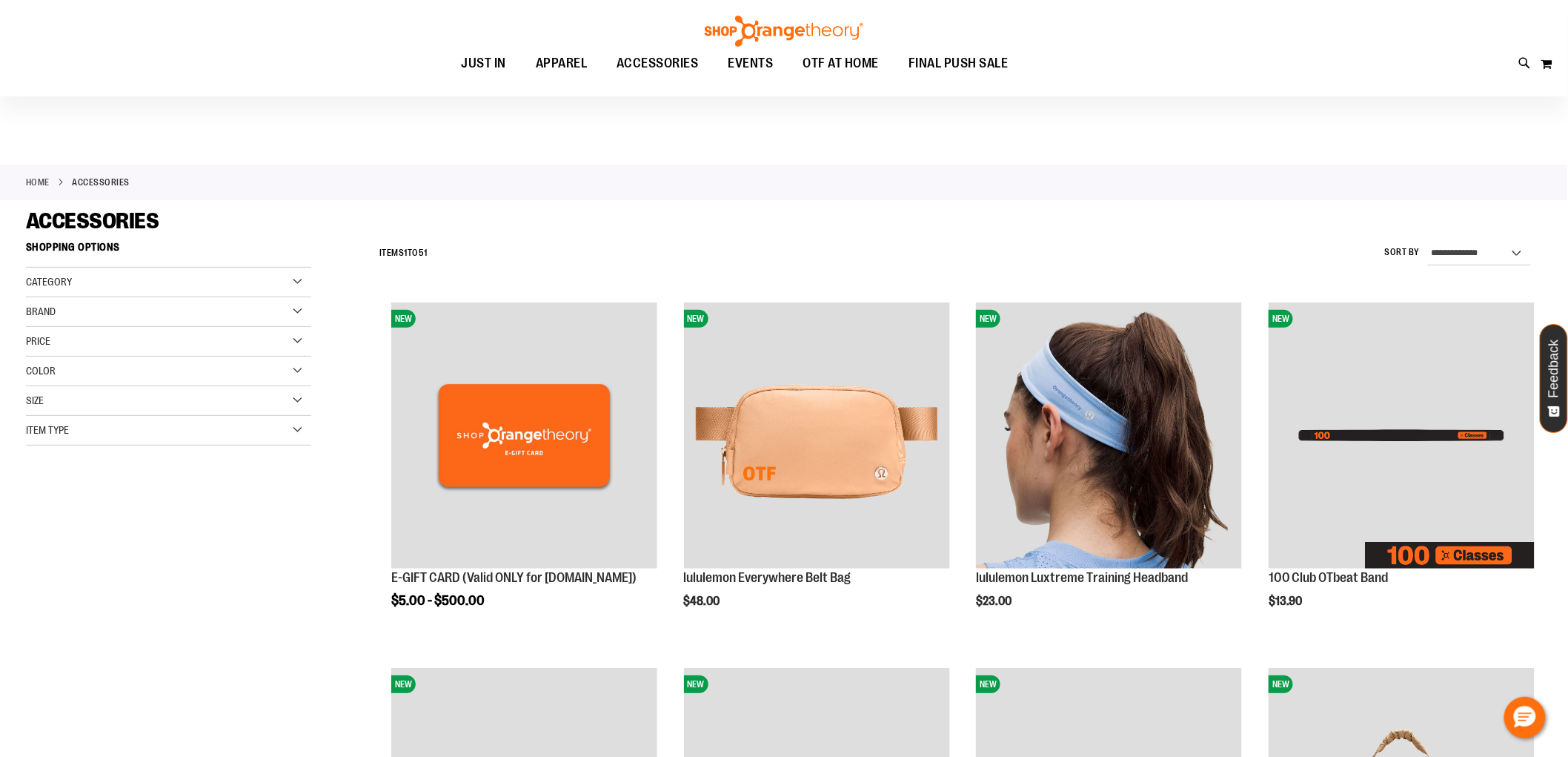
scroll to position [82, 0]
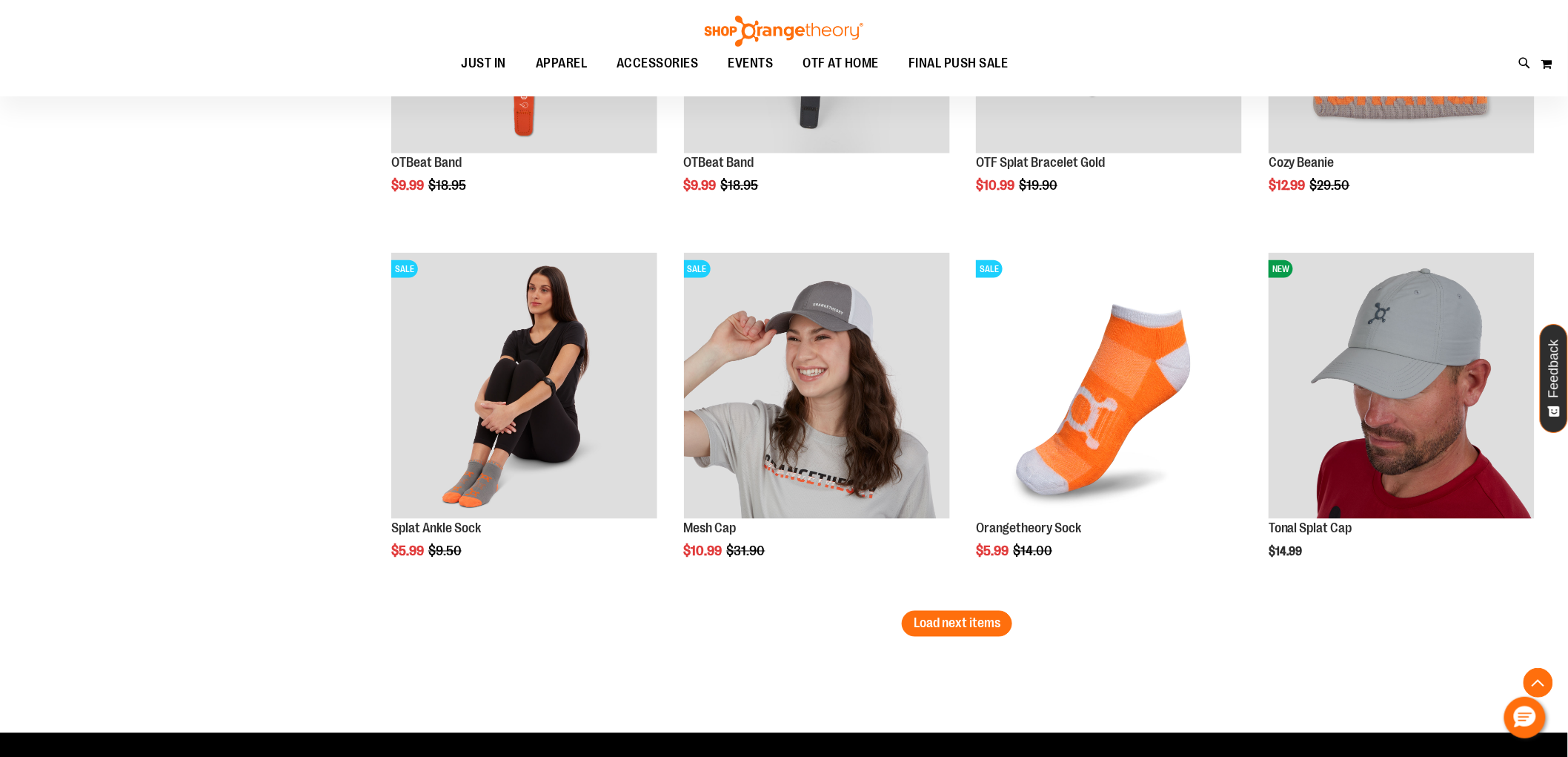
scroll to position [2964, 0]
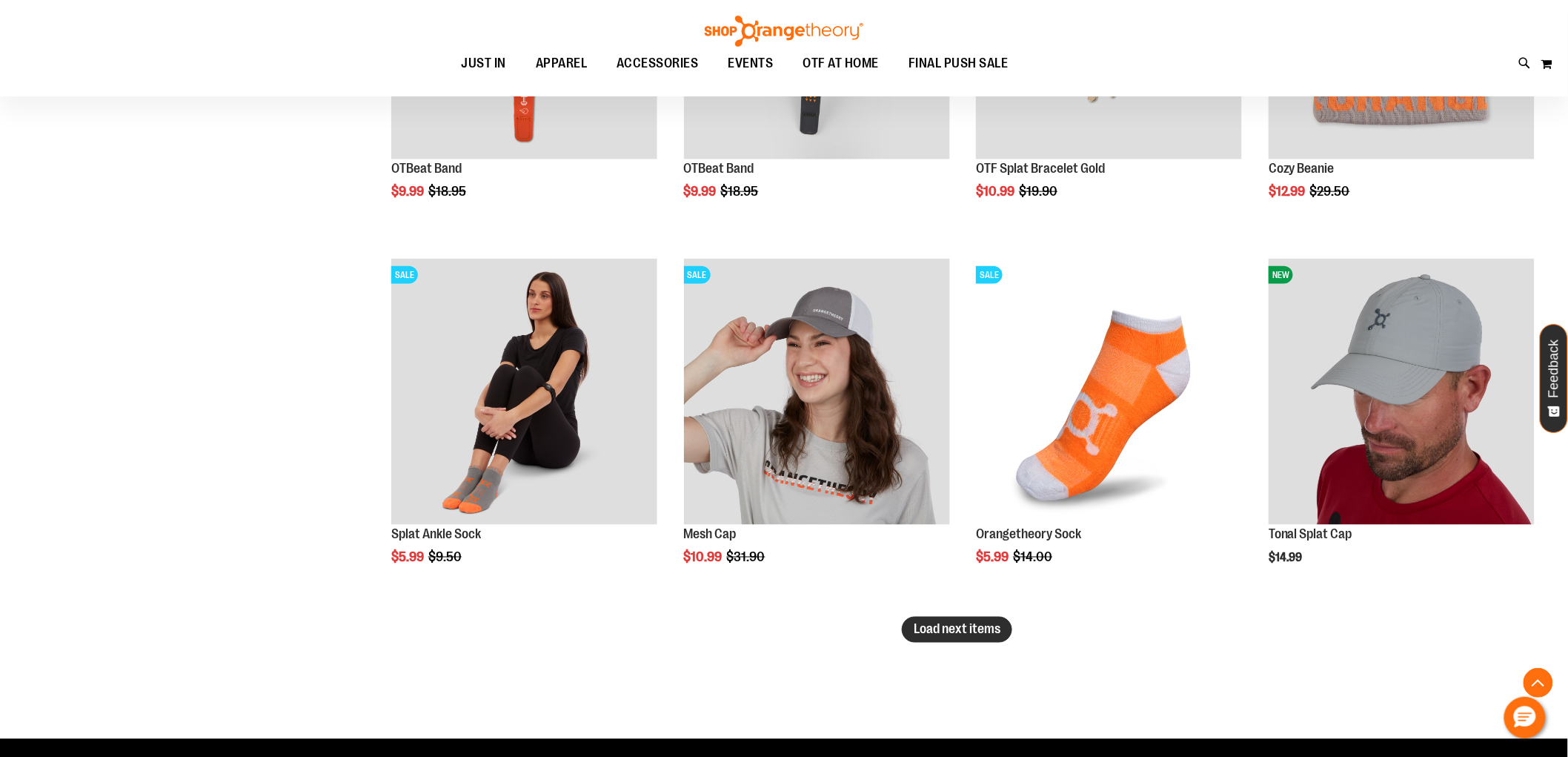
click at [957, 632] on span "Load next items" at bounding box center [957, 629] width 87 height 15
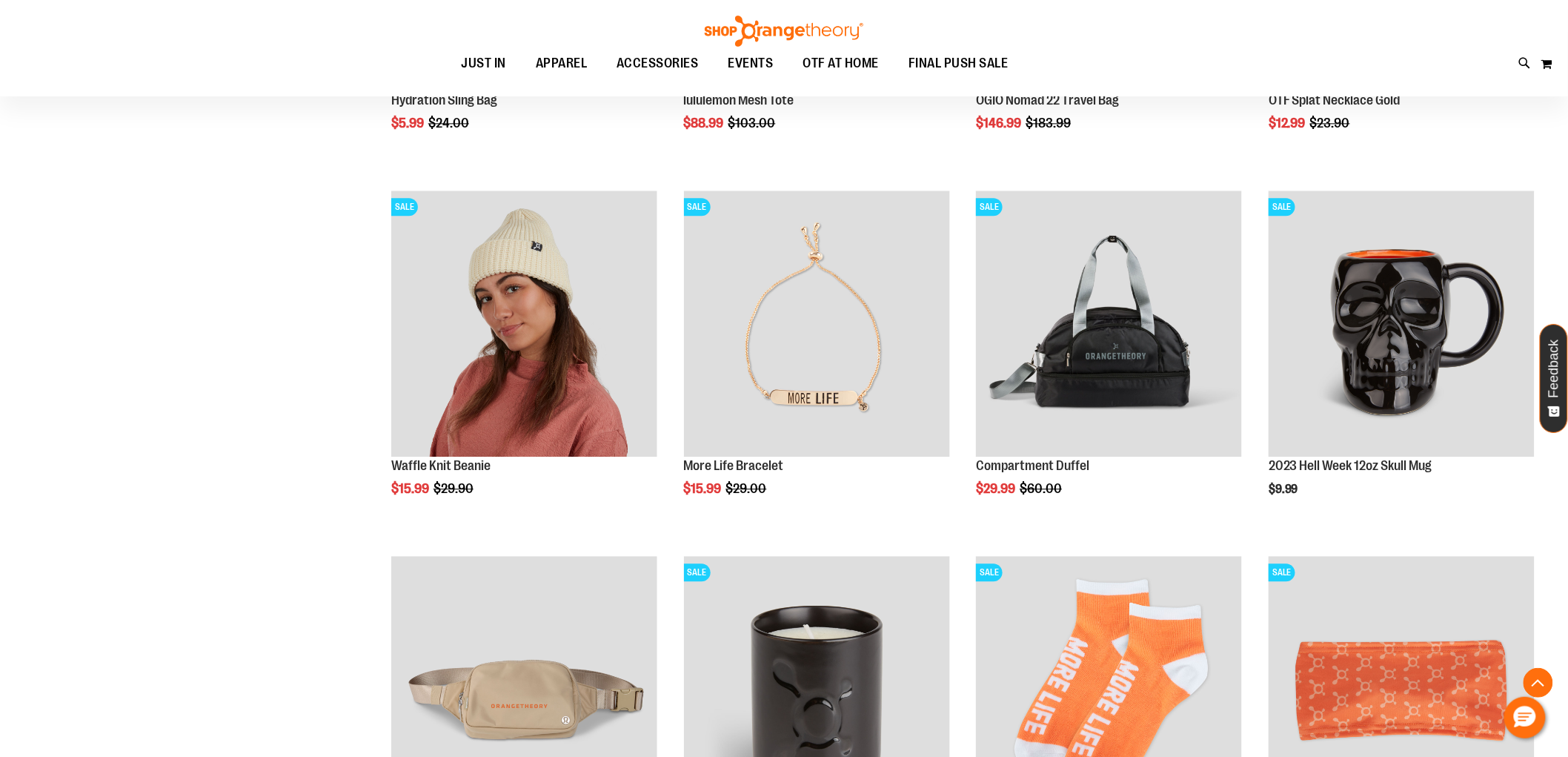
scroll to position [3788, 0]
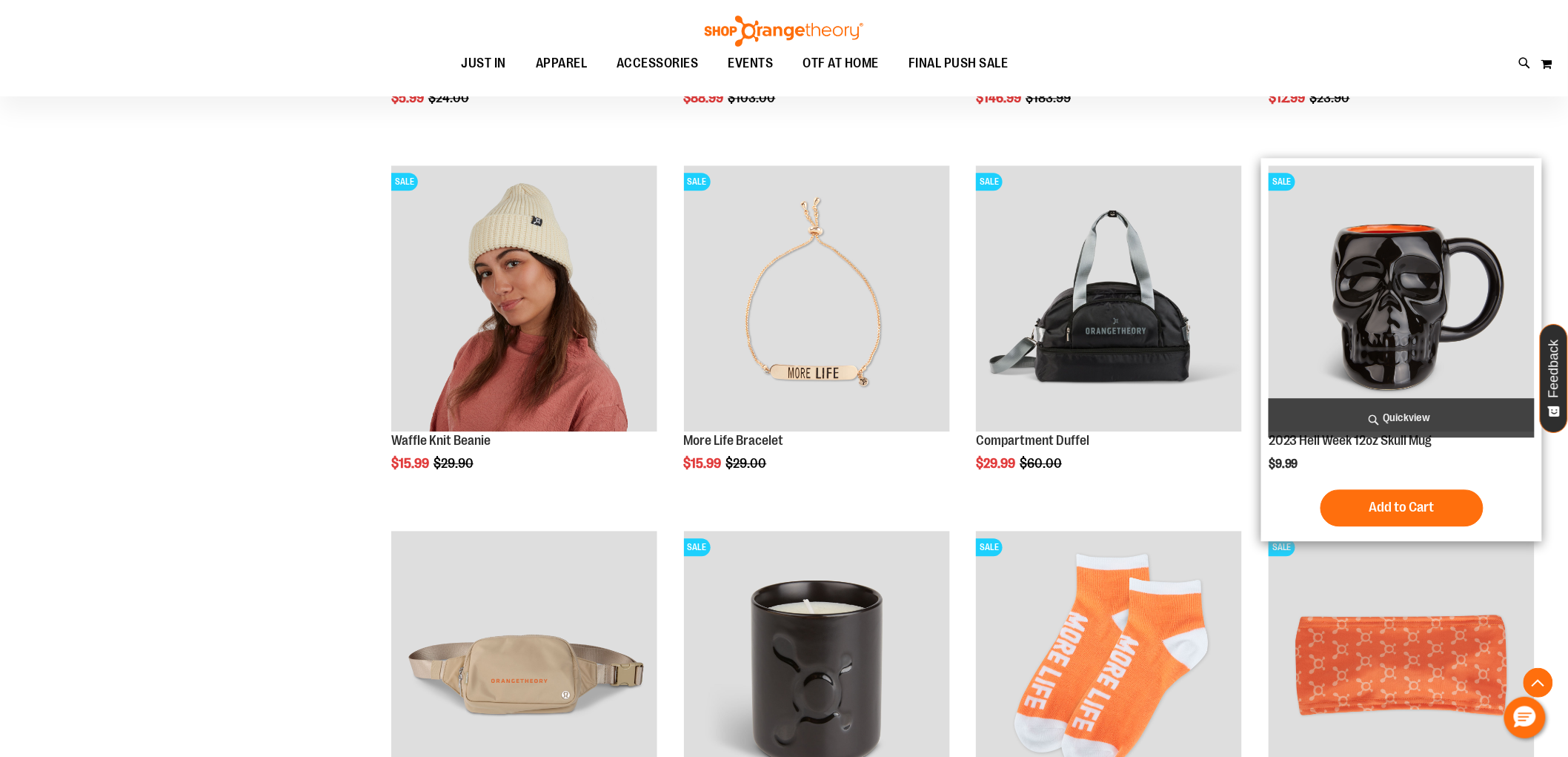
click at [1364, 319] on img "product" at bounding box center [1401, 298] width 266 height 266
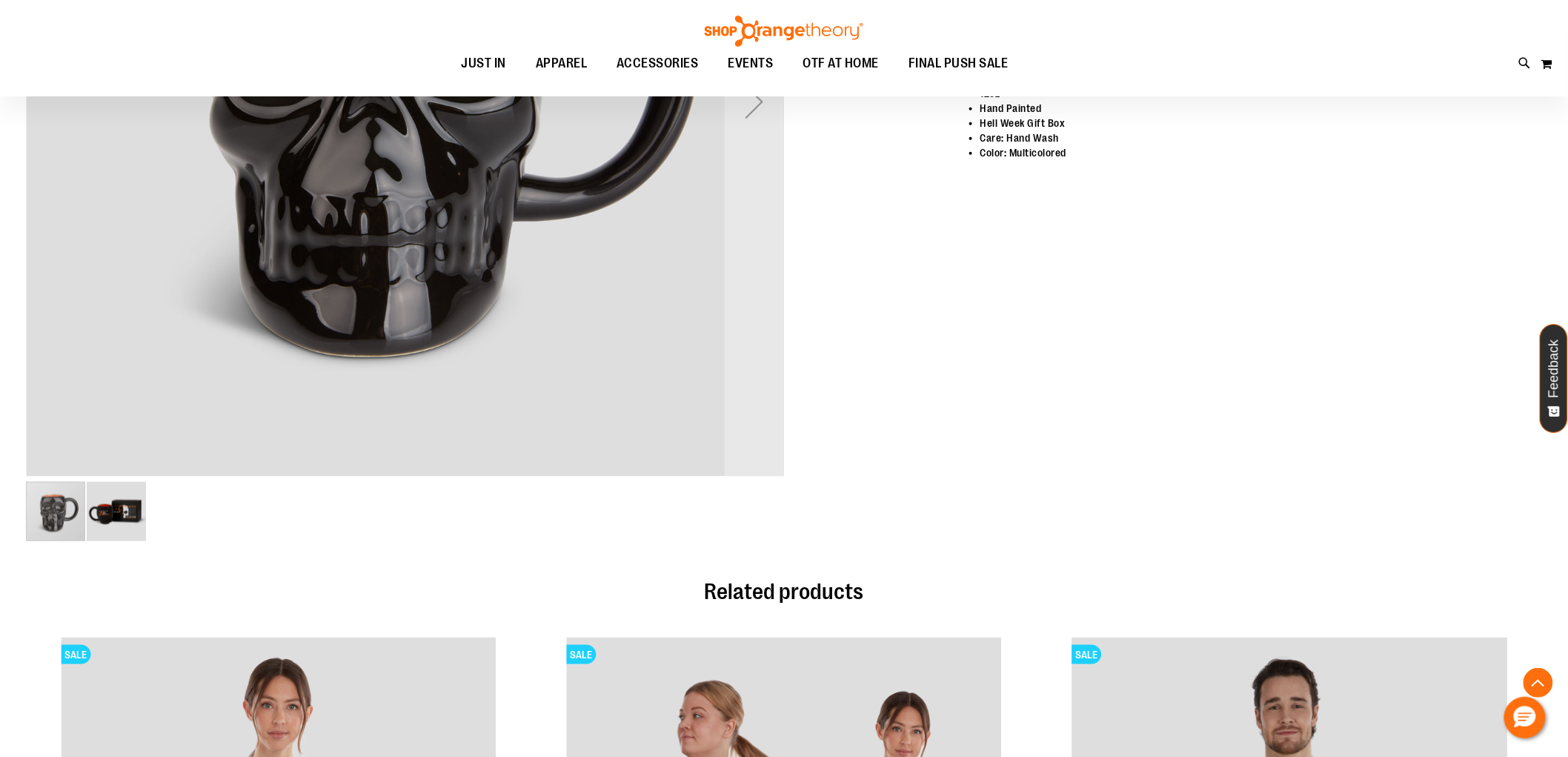
scroll to position [329, 0]
click at [112, 515] on img "image 2 of 2" at bounding box center [116, 511] width 59 height 59
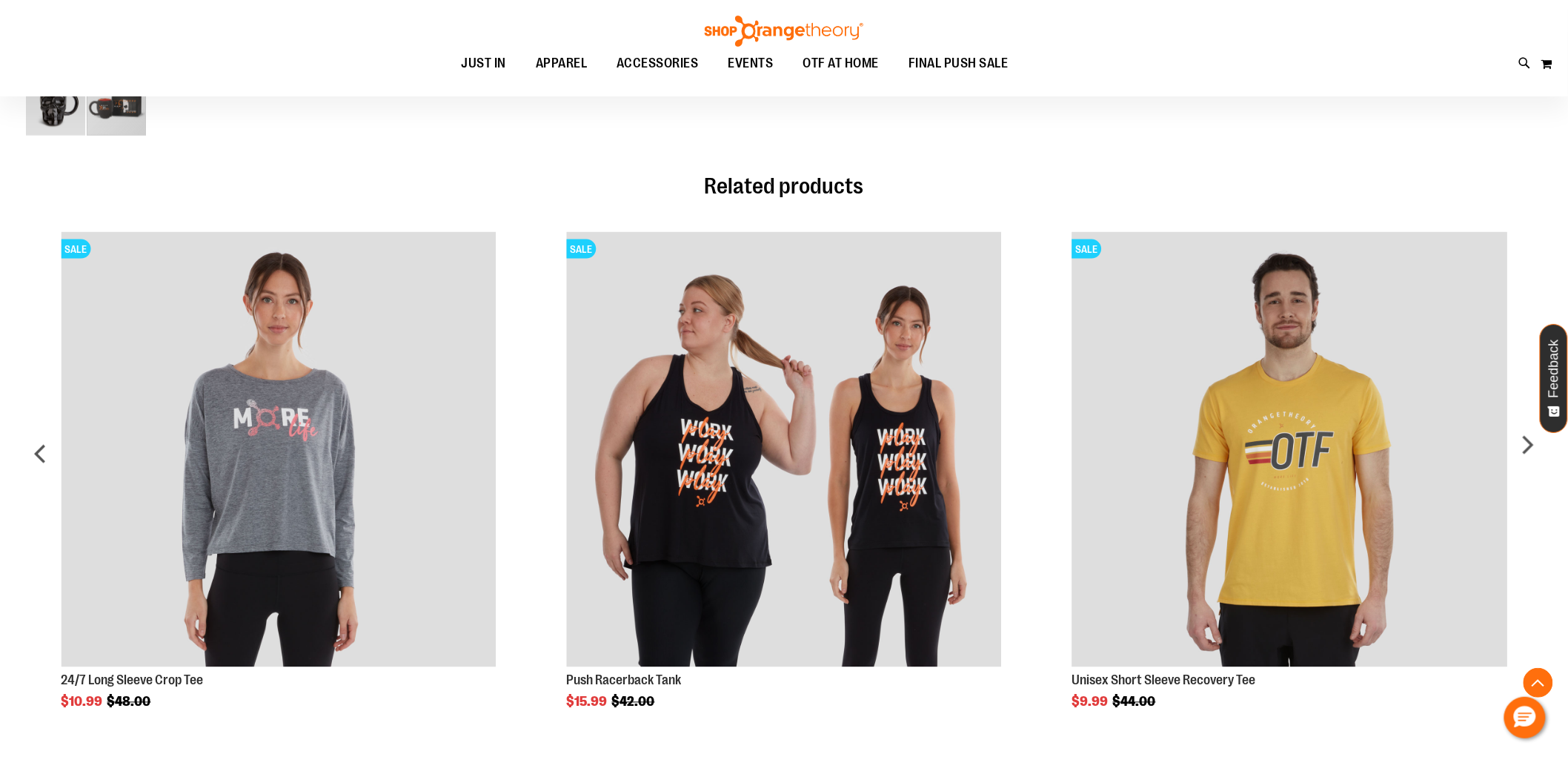
scroll to position [823, 0]
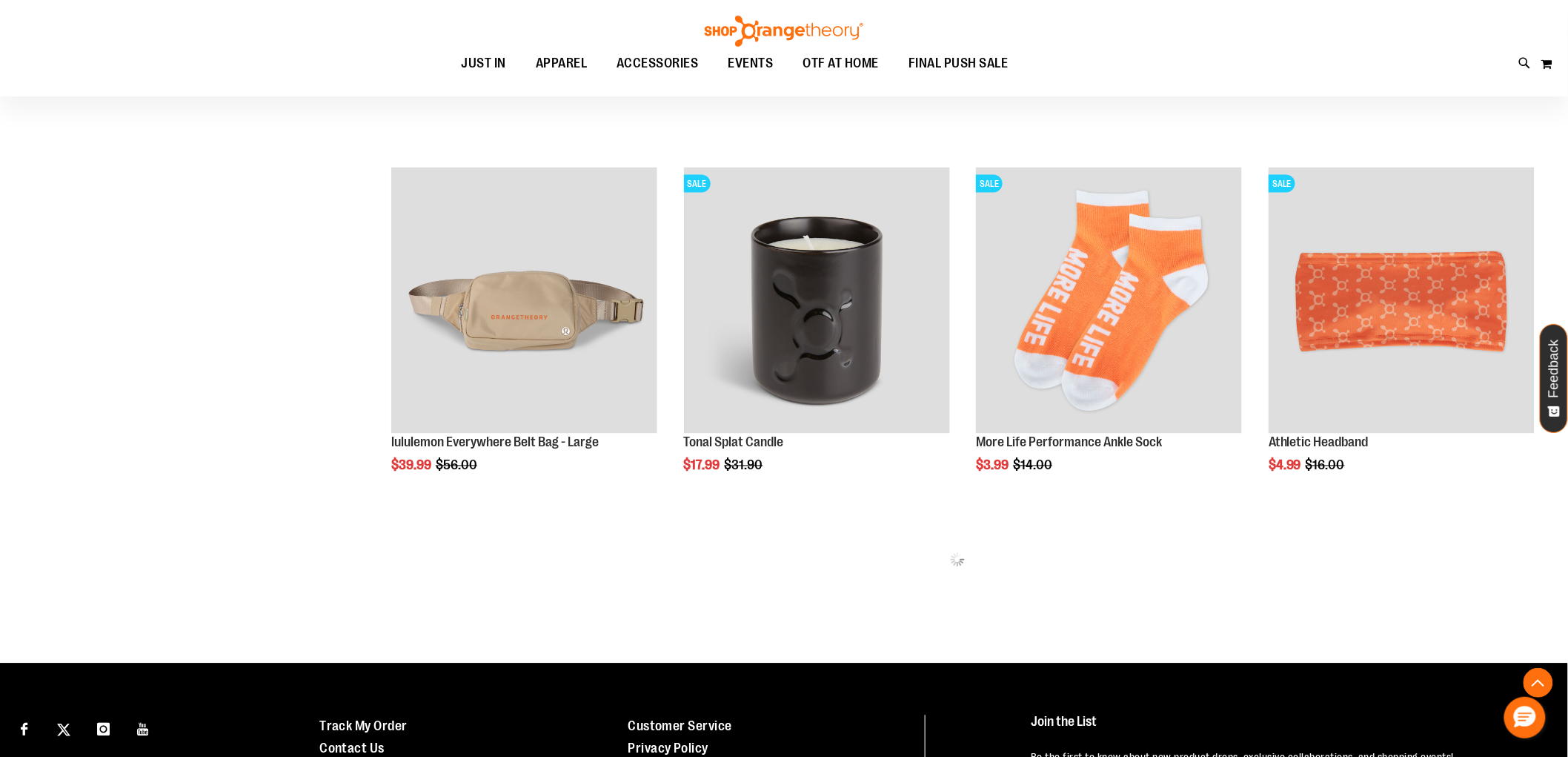
scroll to position [988, 0]
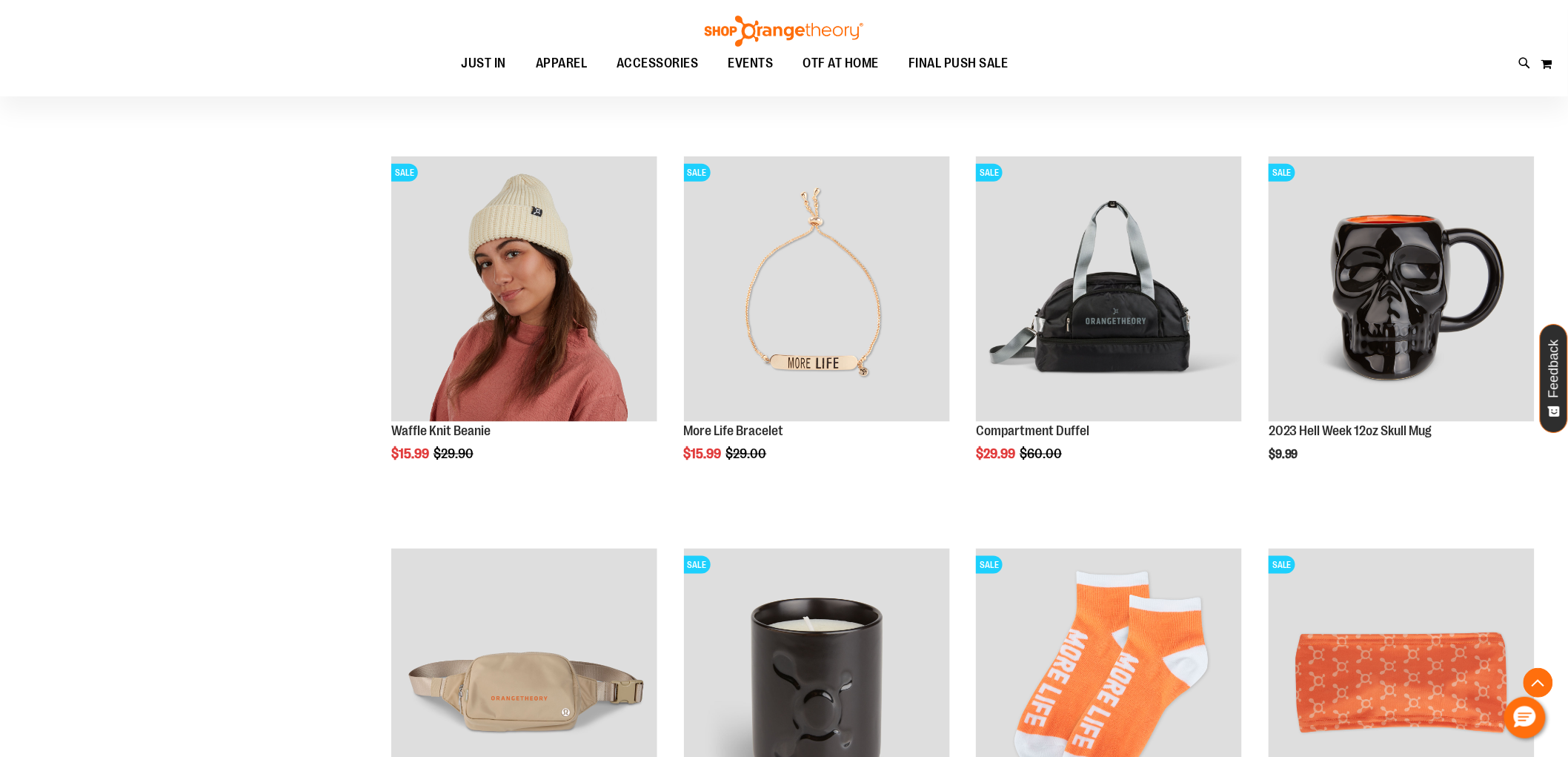
scroll to position [82, 0]
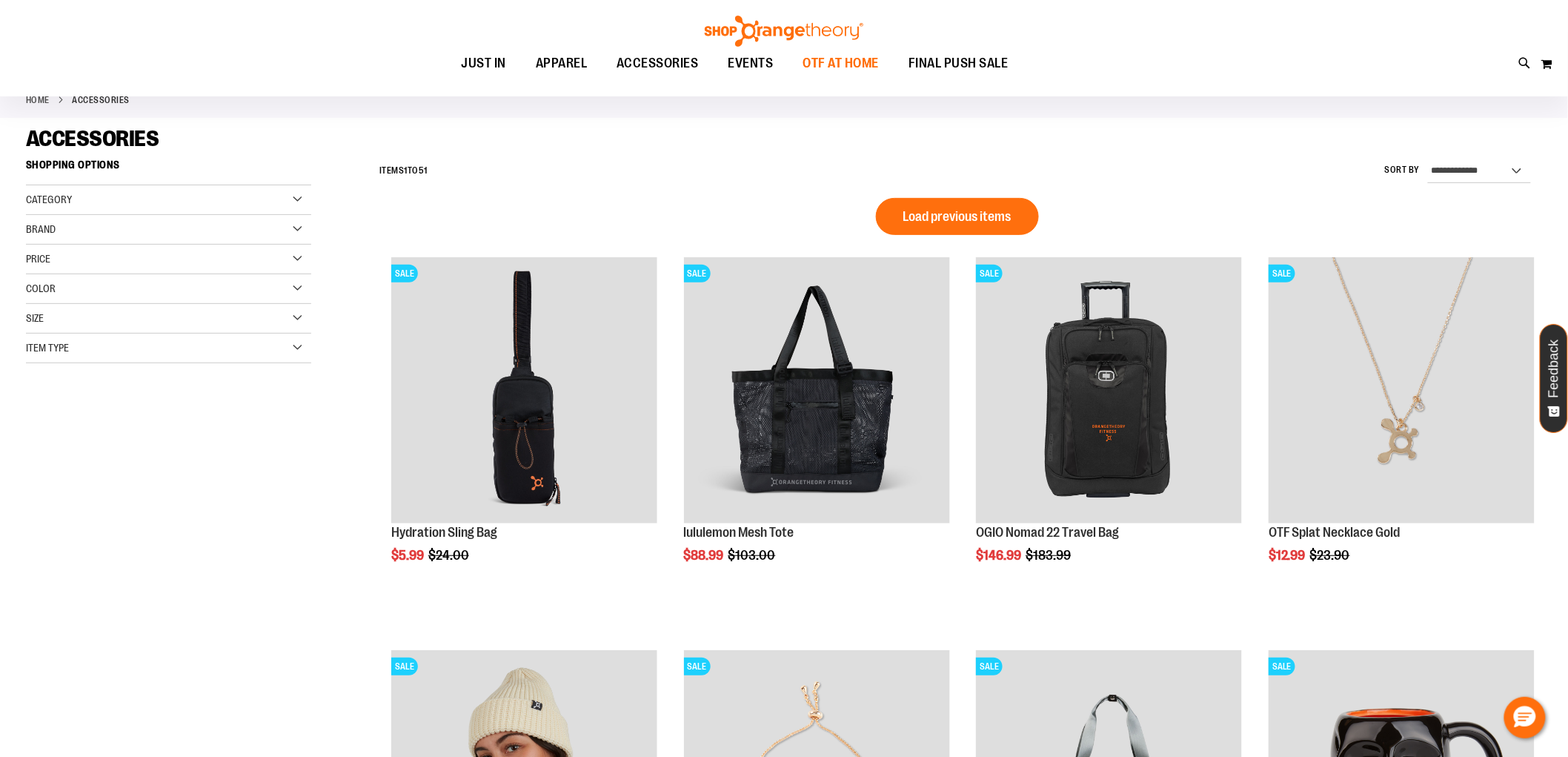
click at [842, 60] on span "OTF AT HOME" at bounding box center [841, 63] width 76 height 33
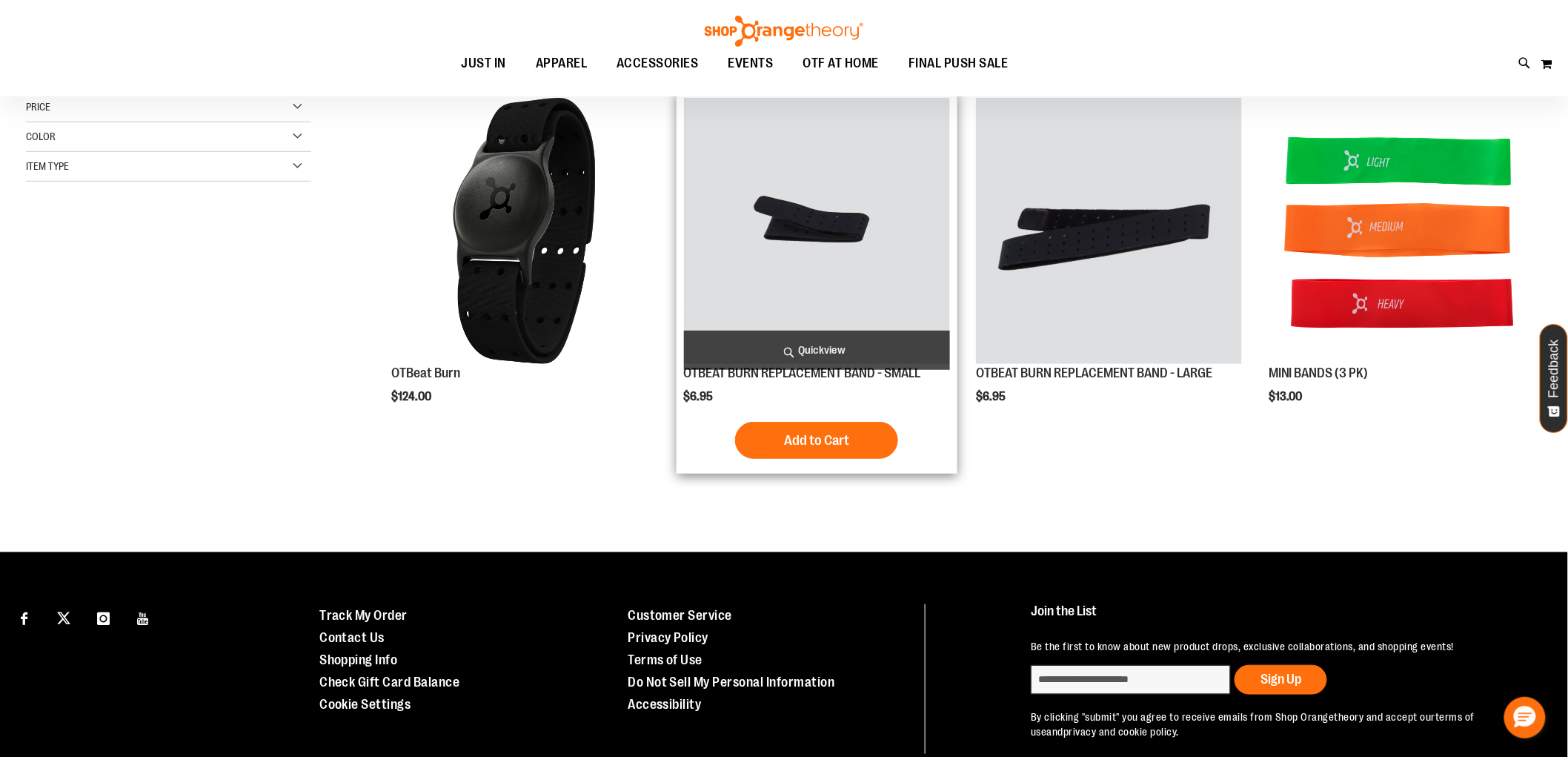
scroll to position [29, 0]
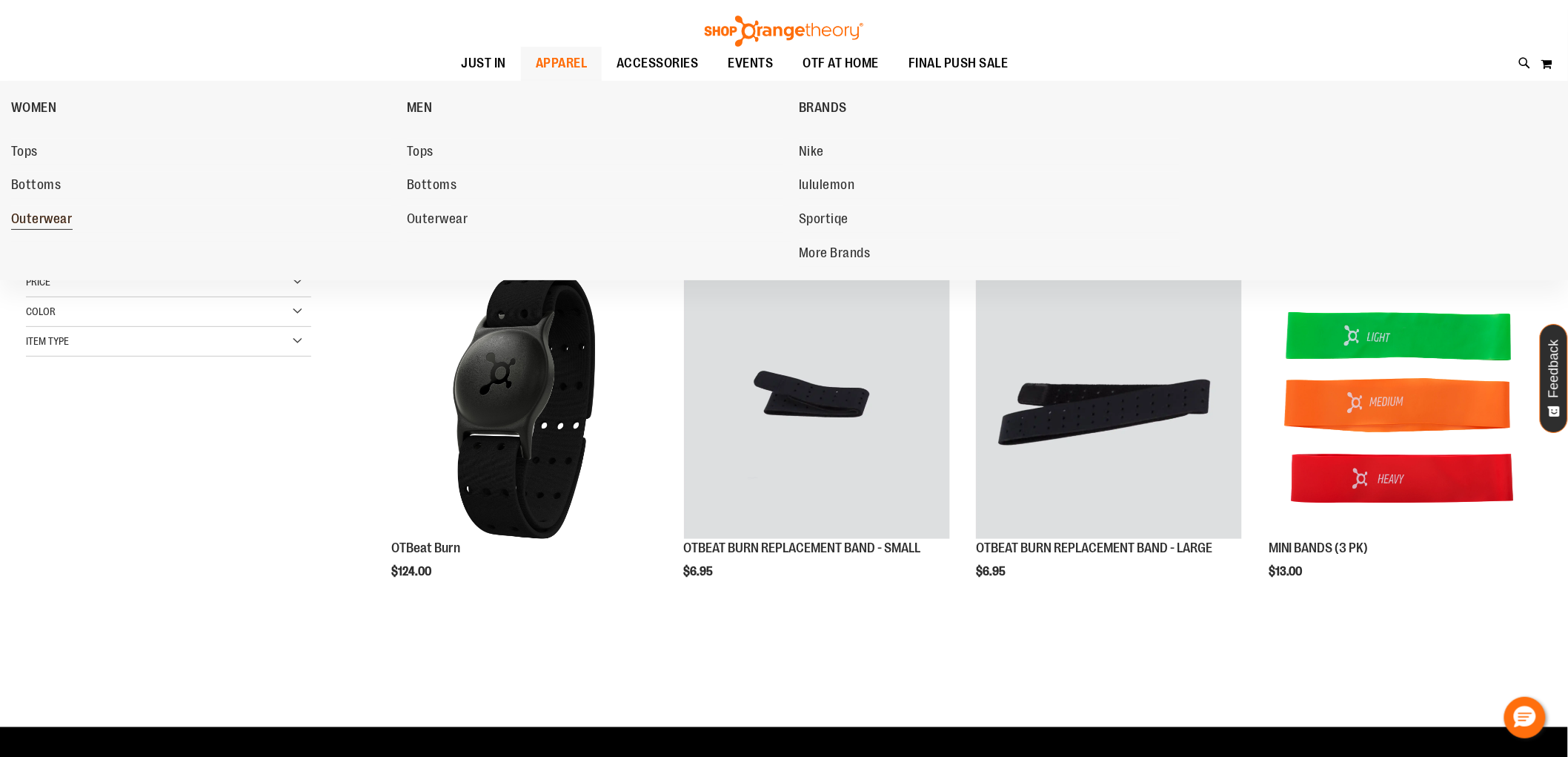
click at [45, 216] on span "Outerwear" at bounding box center [41, 221] width 61 height 18
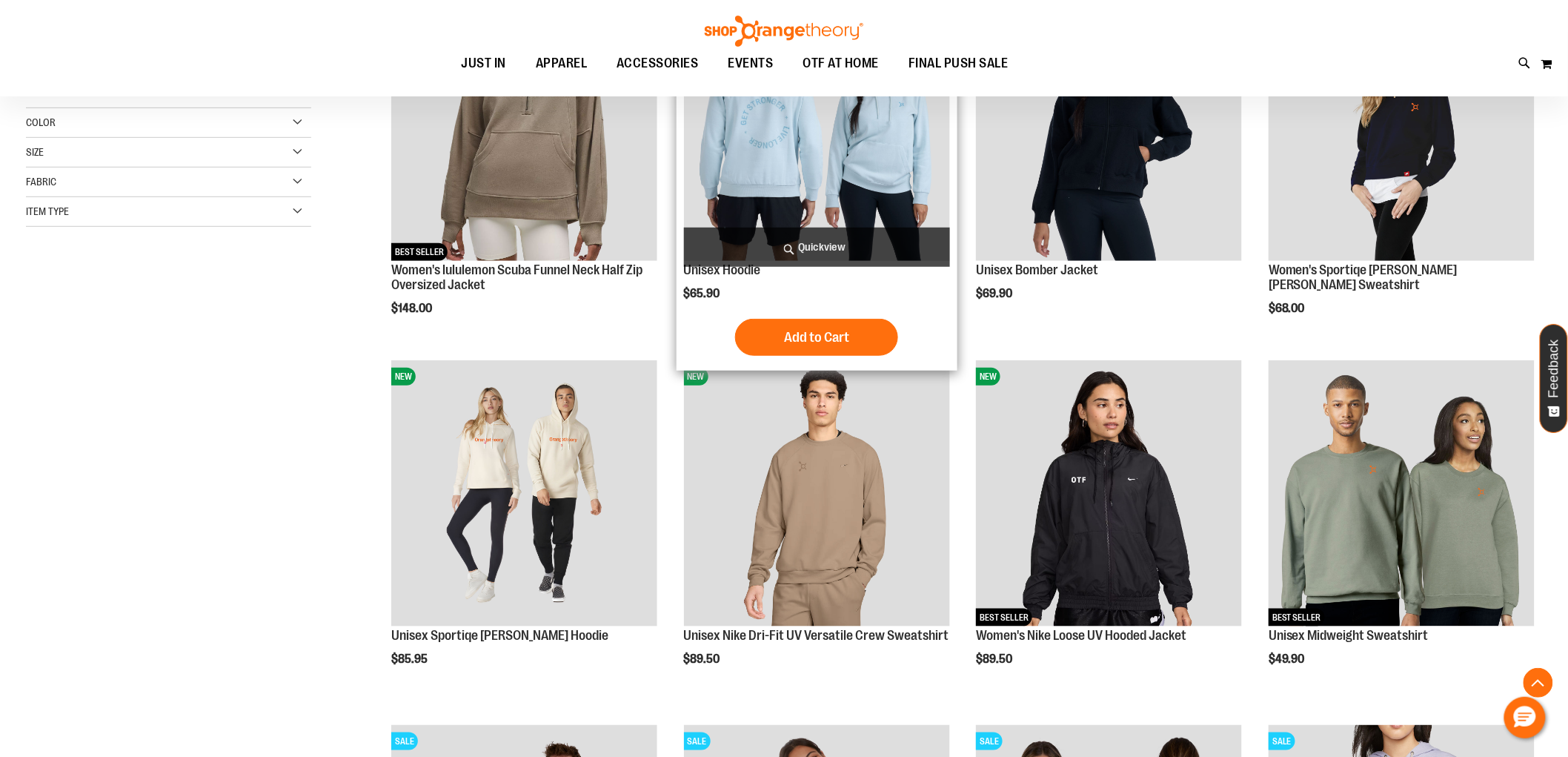
scroll to position [329, 0]
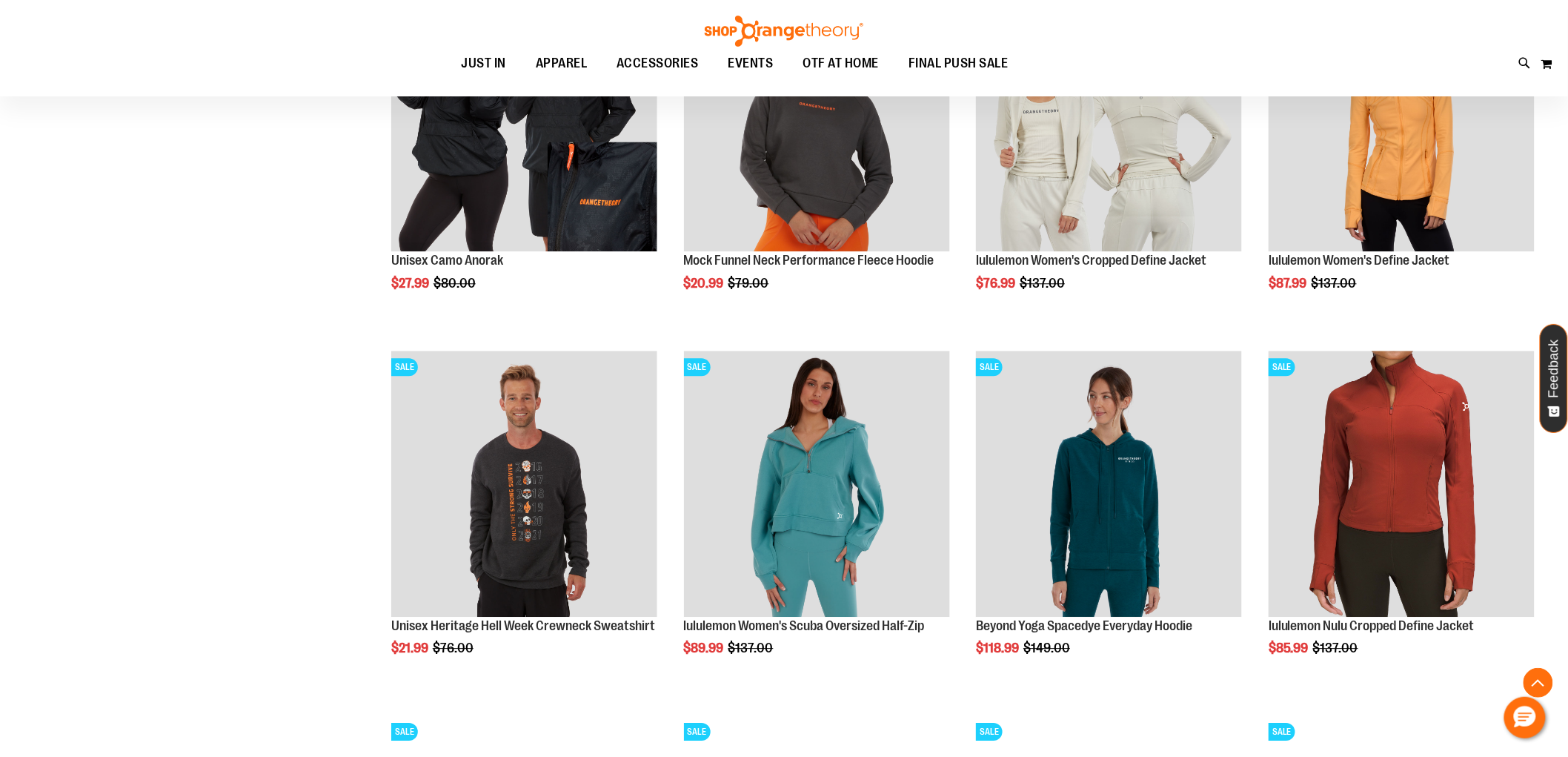
scroll to position [1482, 0]
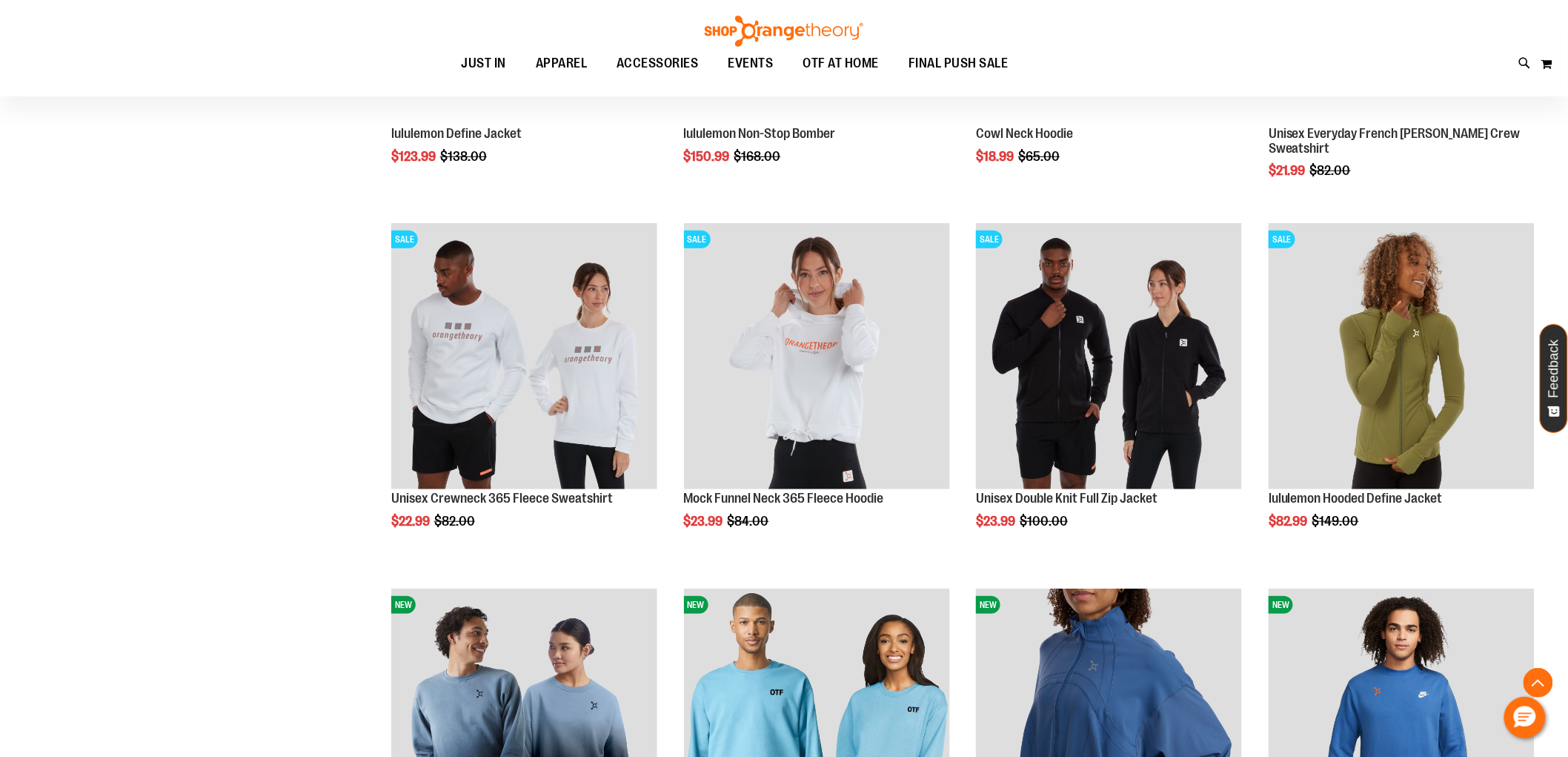
scroll to position [2882, 0]
